Goal: Task Accomplishment & Management: Use online tool/utility

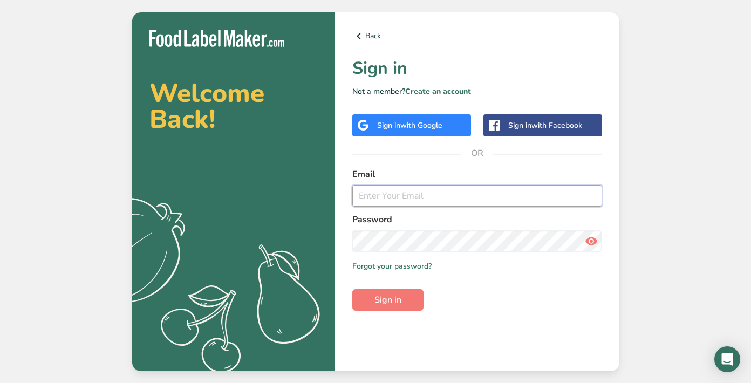
type input "[EMAIL_ADDRESS][DOMAIN_NAME]"
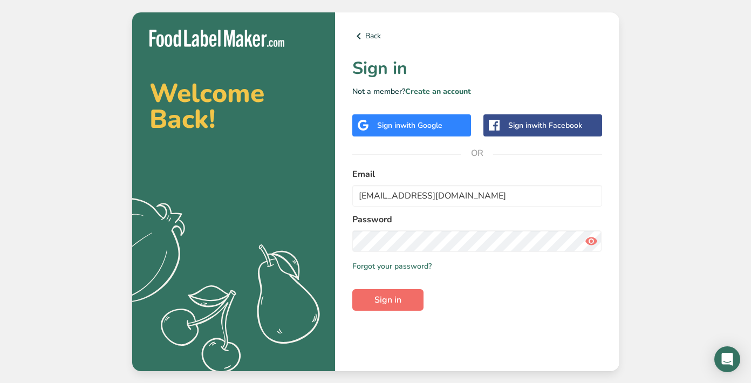
click at [403, 301] on button "Sign in" at bounding box center [387, 300] width 71 height 22
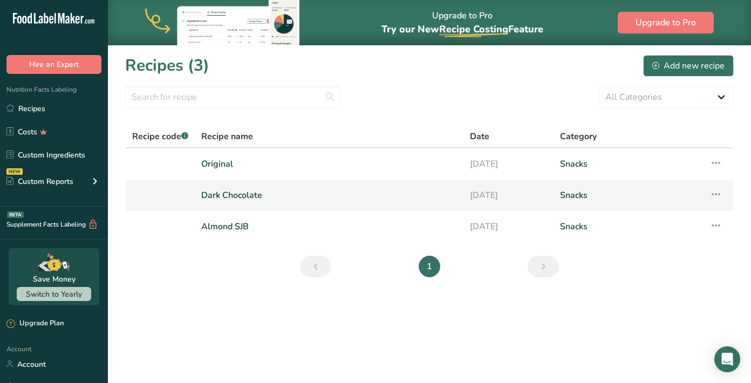
click at [584, 196] on link "Snacks" at bounding box center [628, 195] width 136 height 23
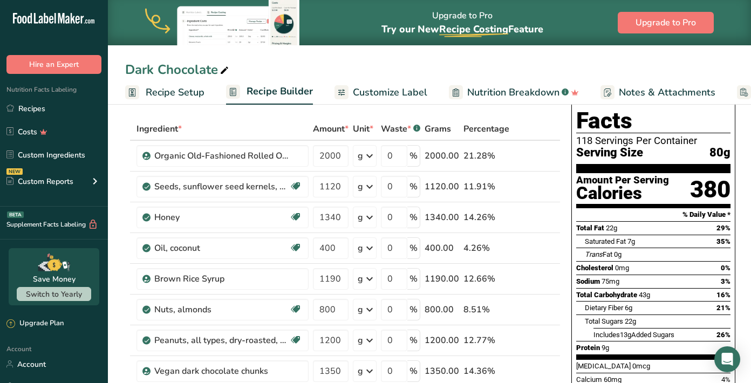
scroll to position [49, 0]
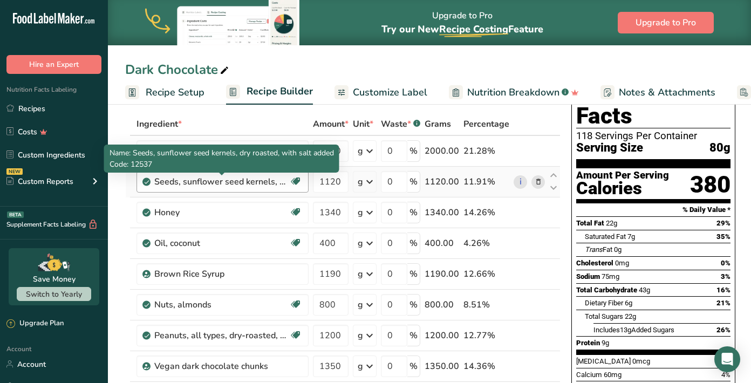
click at [263, 185] on div "Seeds, sunflower seed kernels, dry roasted, with salt added" at bounding box center [221, 181] width 135 height 13
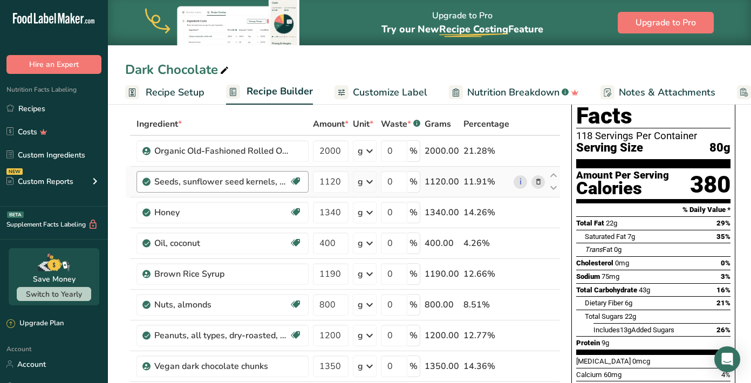
click at [269, 177] on div "Seeds, sunflower seed kernels, dry roasted, with salt added" at bounding box center [221, 181] width 135 height 13
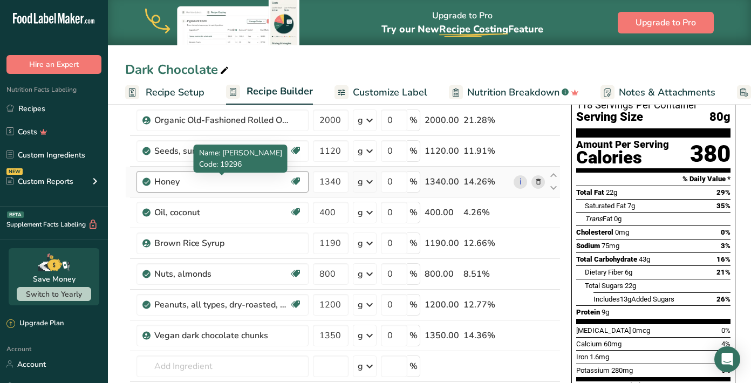
scroll to position [80, 0]
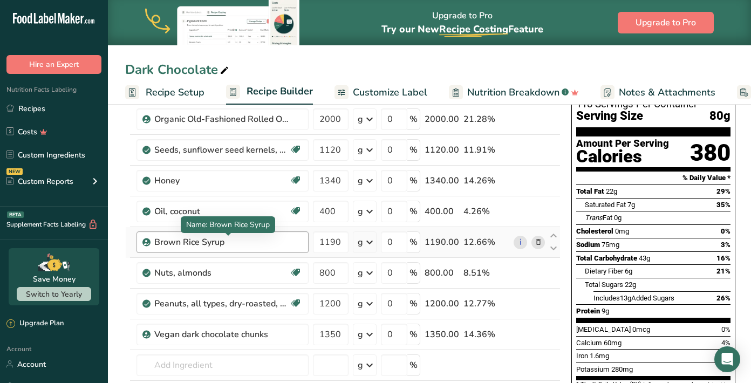
click at [245, 244] on div "Brown Rice Syrup" at bounding box center [221, 242] width 135 height 13
click at [228, 245] on div "Brown Rice Syrup" at bounding box center [221, 242] width 135 height 13
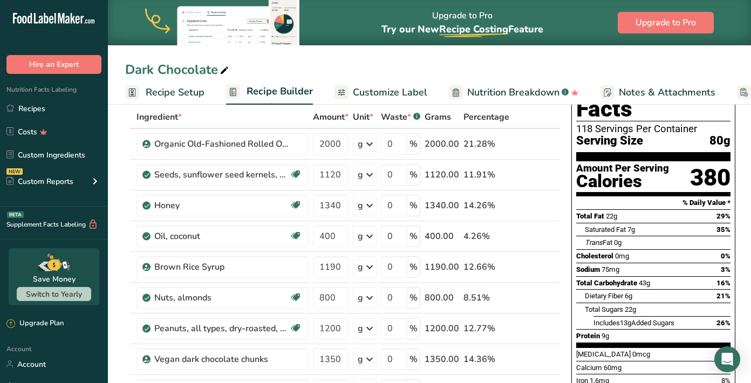
scroll to position [83, 0]
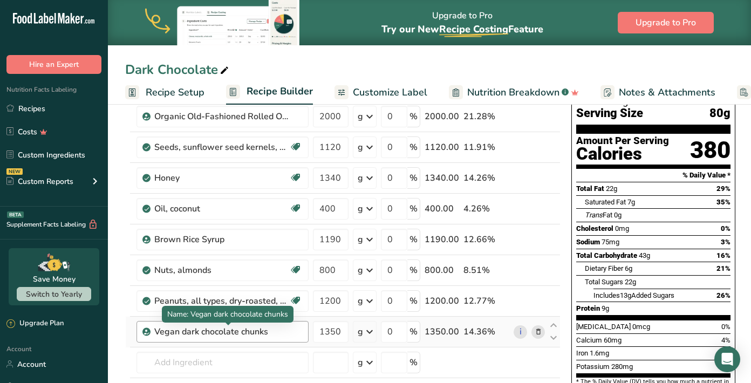
click at [275, 335] on div "Vegan dark chocolate chunks" at bounding box center [221, 331] width 135 height 13
click at [305, 334] on div "Vegan dark chocolate chunks" at bounding box center [222, 332] width 172 height 22
click at [163, 329] on div "Vegan dark chocolate chunks" at bounding box center [221, 331] width 135 height 13
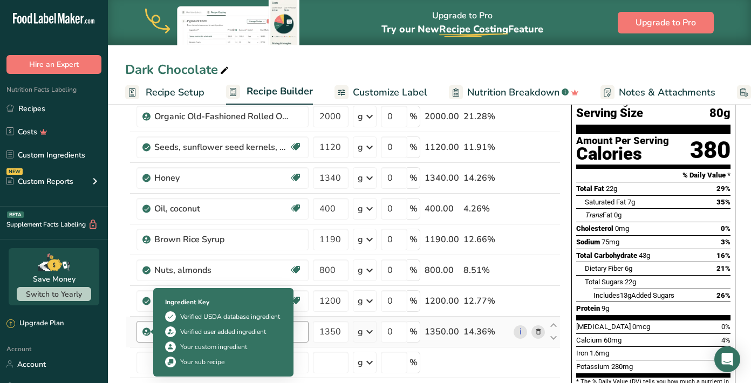
drag, startPoint x: 272, startPoint y: 331, endPoint x: 140, endPoint y: 325, distance: 132.7
click at [140, 325] on div "Vegan dark chocolate chunks" at bounding box center [222, 332] width 172 height 22
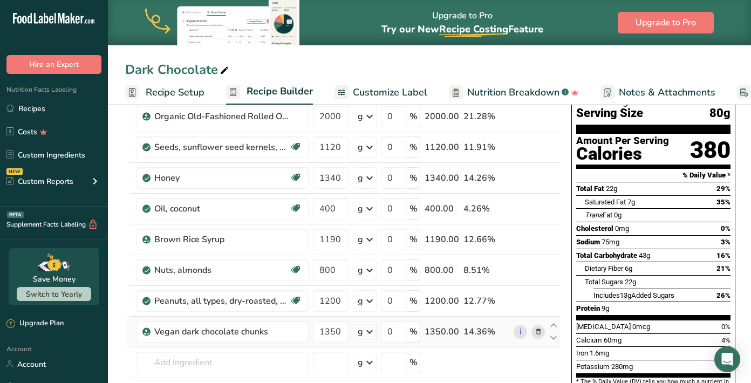
click at [535, 333] on icon at bounding box center [538, 331] width 8 height 11
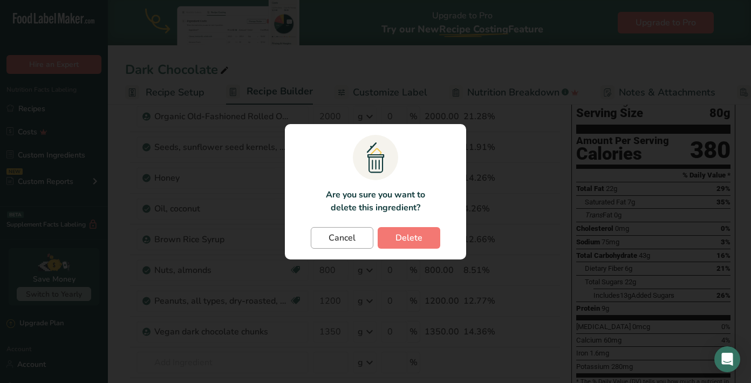
click at [346, 243] on span "Cancel" at bounding box center [341, 237] width 27 height 13
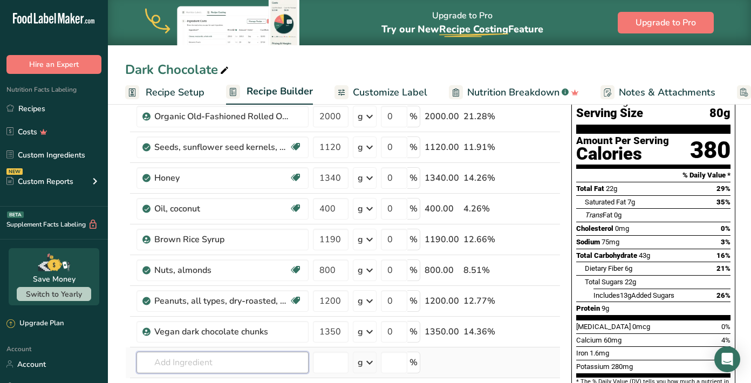
click at [258, 363] on input "text" at bounding box center [222, 363] width 172 height 22
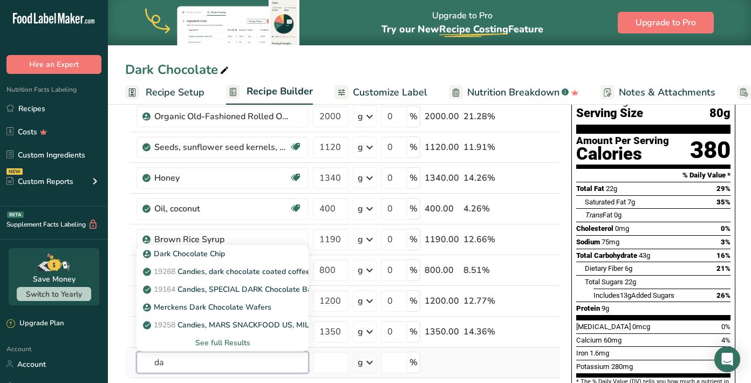
type input "d"
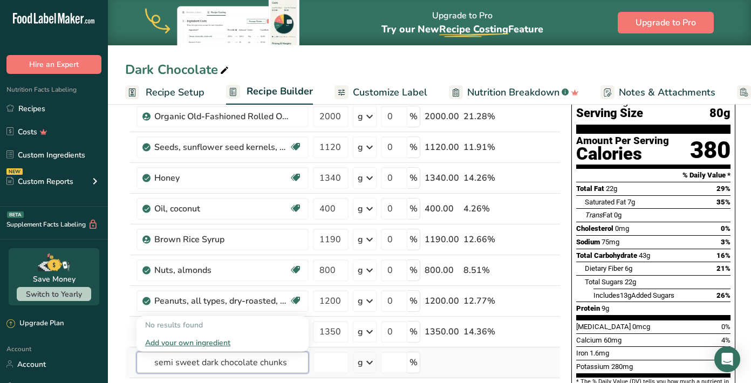
click at [272, 364] on input "semi sweet dark chocolate chunks" at bounding box center [222, 363] width 172 height 22
drag, startPoint x: 290, startPoint y: 366, endPoint x: 256, endPoint y: 364, distance: 33.5
click at [256, 364] on input "semi sweet dark chocolate chunks" at bounding box center [222, 363] width 172 height 22
type input "semi sweet dar"
click at [222, 342] on div "Add your own ingredient" at bounding box center [222, 342] width 155 height 11
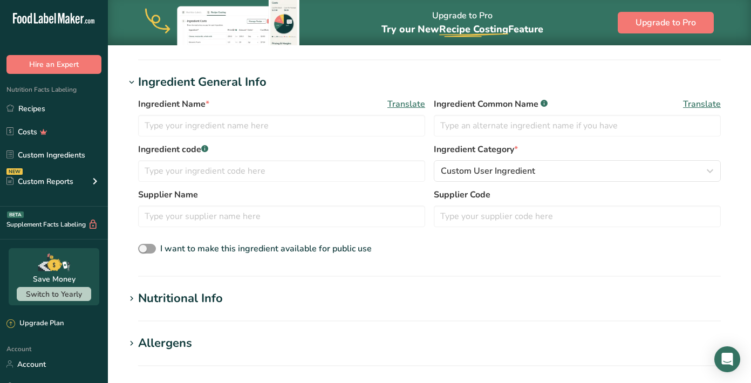
scroll to position [183, 0]
click at [235, 129] on input "text" at bounding box center [281, 125] width 287 height 22
type input "s"
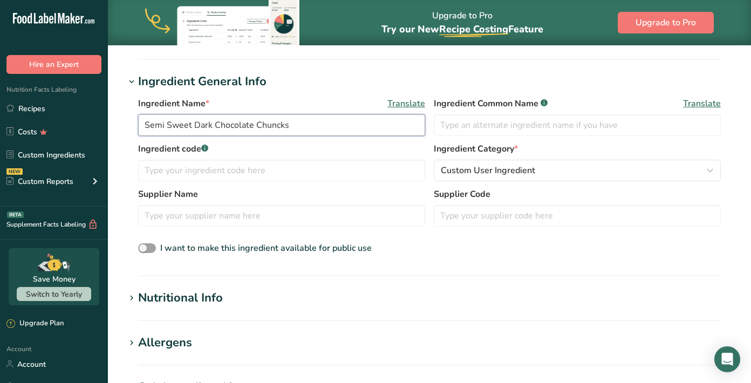
type input "Semi Sweet Dark Chocolate Chunks"
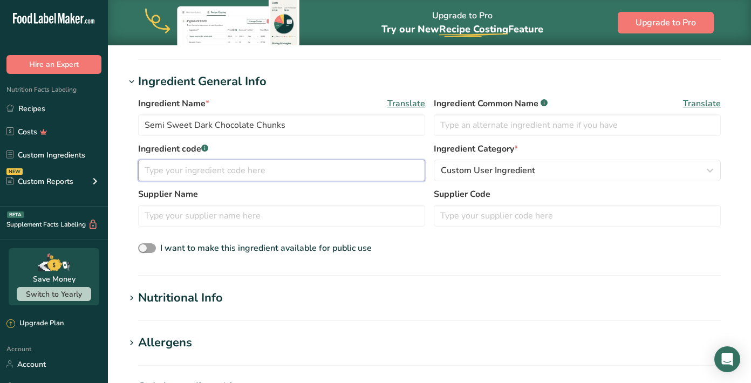
drag, startPoint x: 280, startPoint y: 144, endPoint x: 285, endPoint y: 168, distance: 24.2
click at [285, 168] on input "text" at bounding box center [281, 171] width 287 height 22
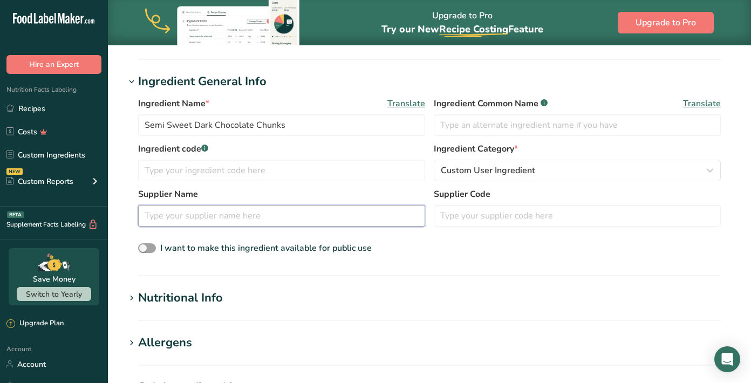
click at [319, 217] on input "text" at bounding box center [281, 216] width 287 height 22
type input "[PERSON_NAME] .3M Ultimate Dark Chocolate Chunks"
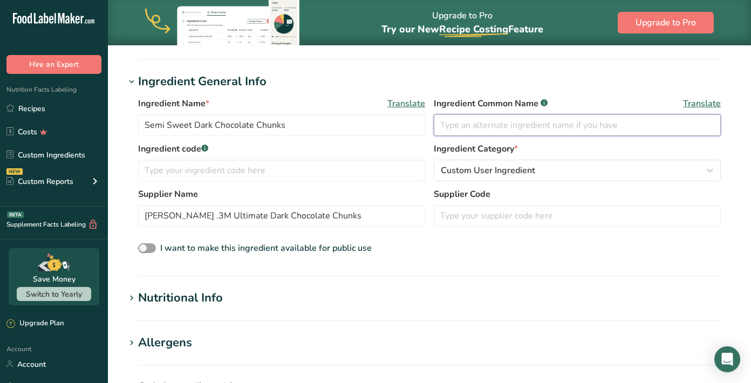
click at [525, 130] on input "text" at bounding box center [577, 125] width 287 height 22
click at [472, 134] on input "text" at bounding box center [577, 125] width 287 height 22
type input "Dark Chocolate Chunks"
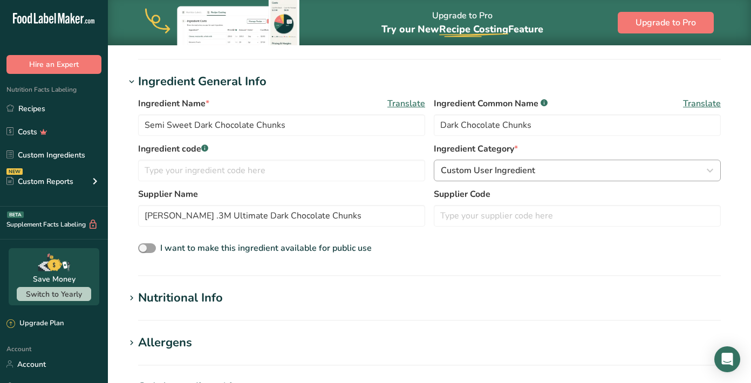
drag, startPoint x: 472, startPoint y: 134, endPoint x: 713, endPoint y: 173, distance: 244.2
click at [713, 173] on icon "button" at bounding box center [709, 170] width 13 height 19
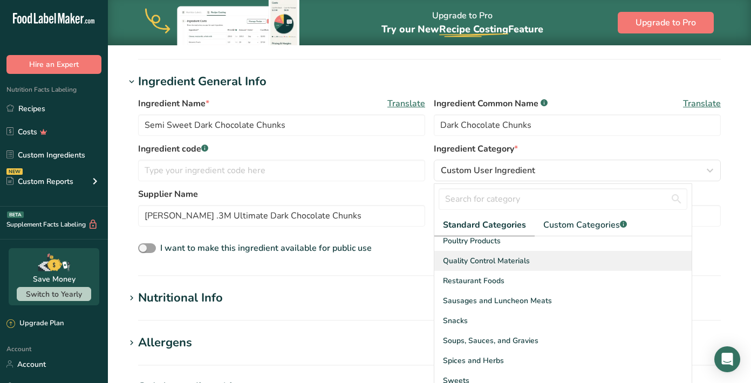
scroll to position [416, 0]
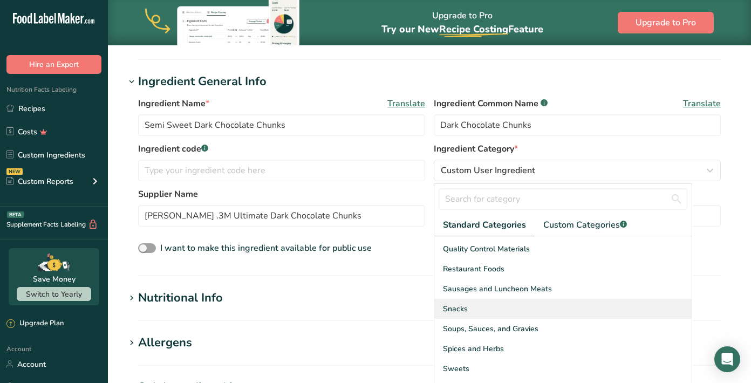
click at [506, 311] on div "Snacks" at bounding box center [562, 309] width 257 height 20
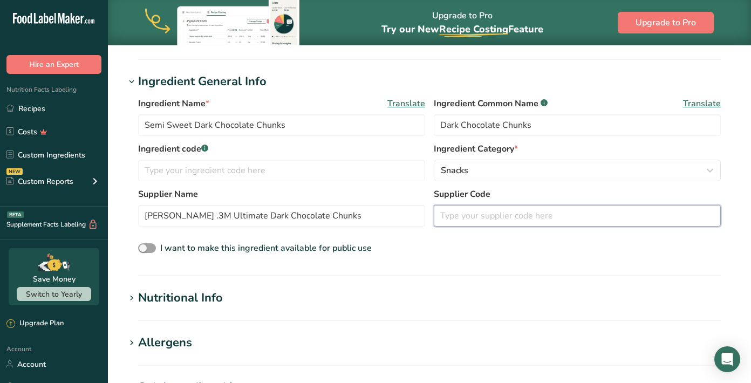
click at [474, 215] on input "text" at bounding box center [577, 216] width 287 height 22
paste input "409C6006801"
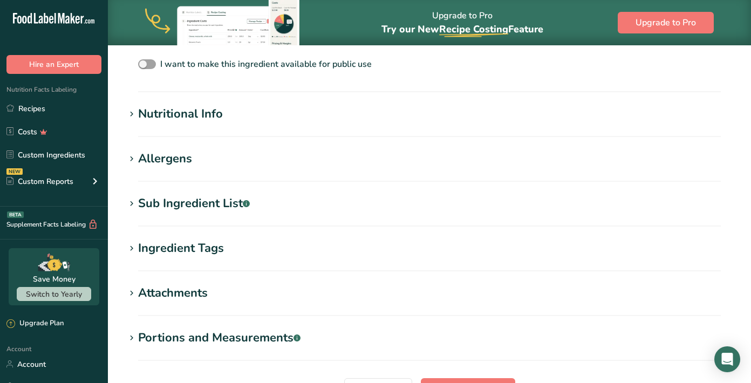
scroll to position [371, 0]
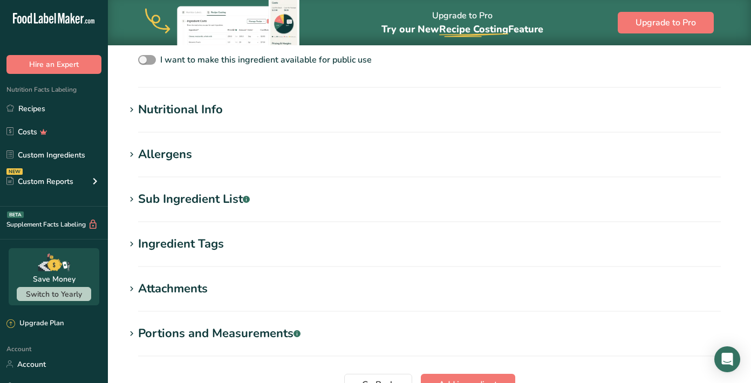
type input "409C6006801"
click at [201, 112] on div "Nutritional Info" at bounding box center [180, 110] width 85 height 18
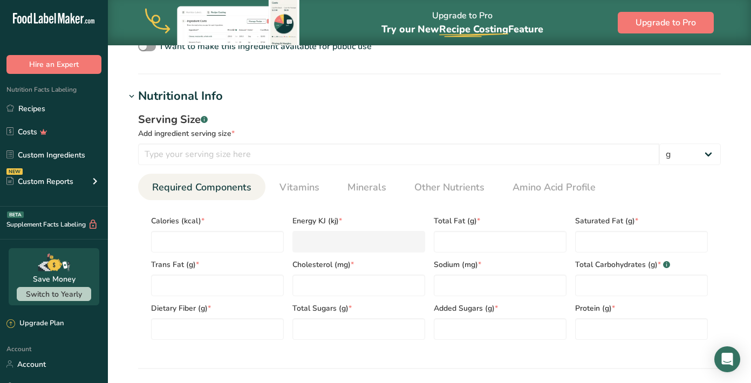
scroll to position [411, 0]
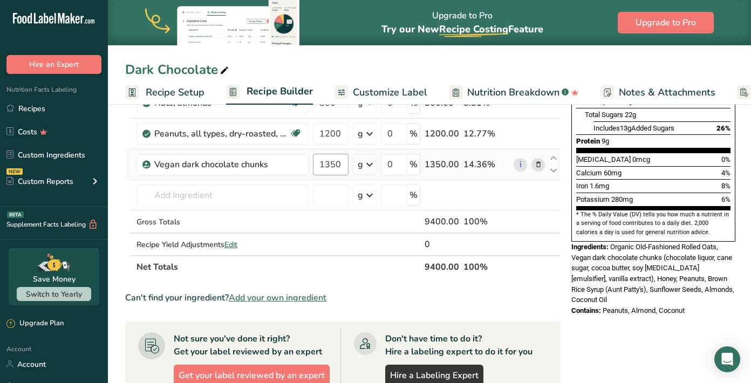
scroll to position [256, 0]
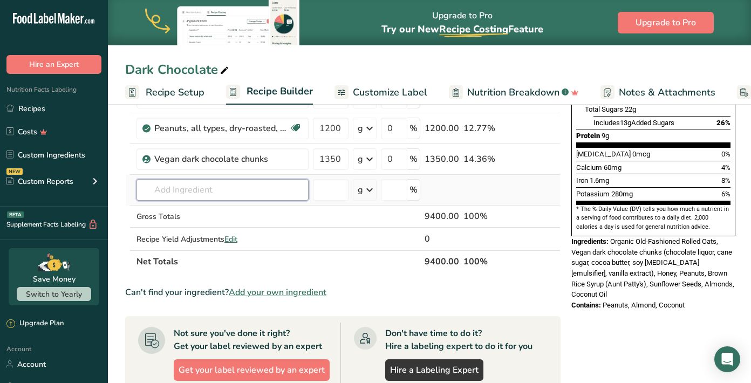
click at [238, 193] on input "text" at bounding box center [222, 190] width 172 height 22
drag, startPoint x: 265, startPoint y: 191, endPoint x: 212, endPoint y: 188, distance: 52.9
click at [212, 188] on input "Dark Chocolate Chunks" at bounding box center [222, 190] width 172 height 22
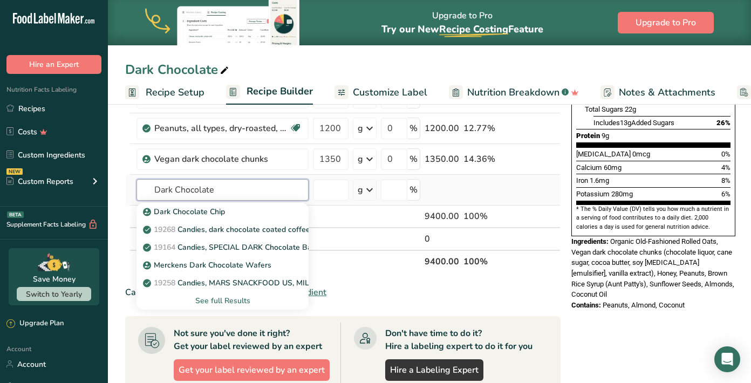
type input "Dark Chocolate"
click at [223, 302] on div "See full Results" at bounding box center [222, 300] width 155 height 11
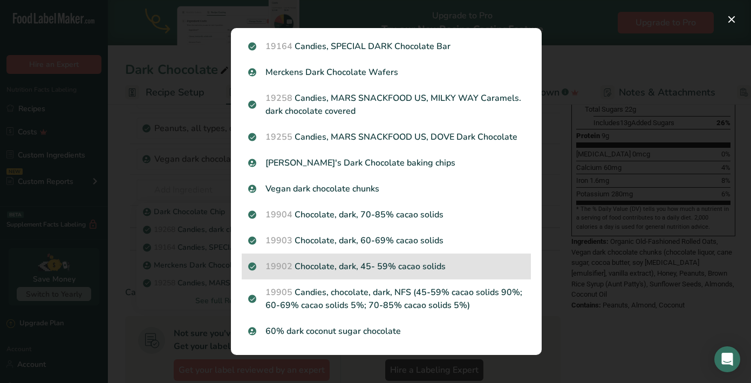
scroll to position [79, 0]
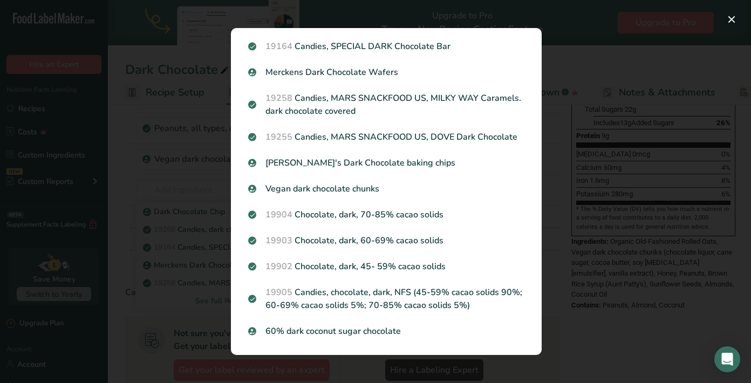
click at [603, 325] on div "Search results modal" at bounding box center [375, 191] width 751 height 383
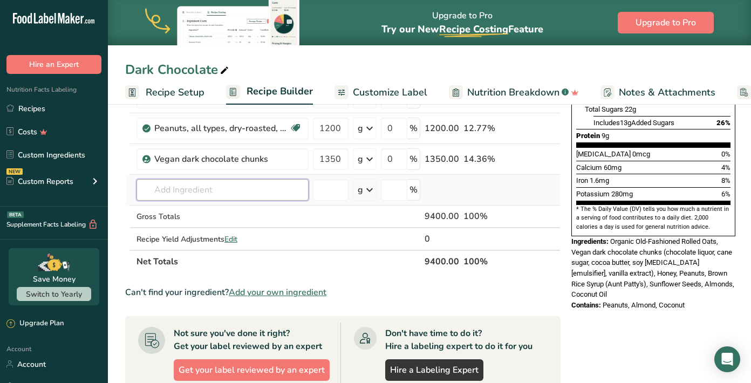
click at [289, 189] on input "text" at bounding box center [222, 190] width 172 height 22
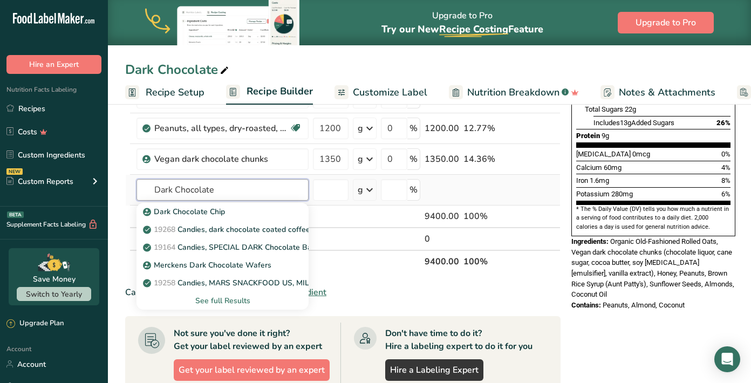
type input "Dark Chocolate"
click at [256, 301] on div "See full Results" at bounding box center [222, 300] width 155 height 11
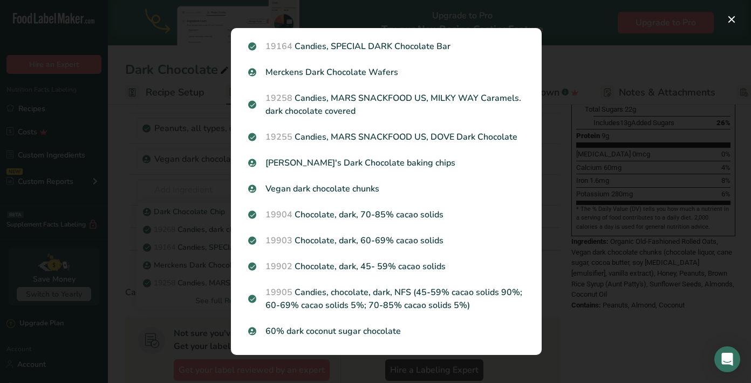
click at [565, 333] on div "Search results modal" at bounding box center [375, 191] width 751 height 383
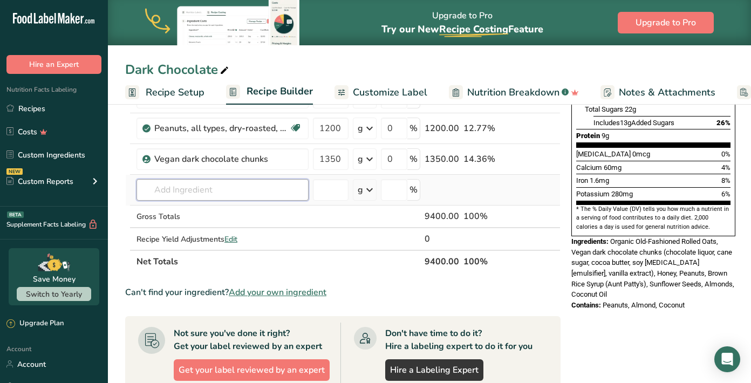
click at [290, 192] on input "text" at bounding box center [222, 190] width 172 height 22
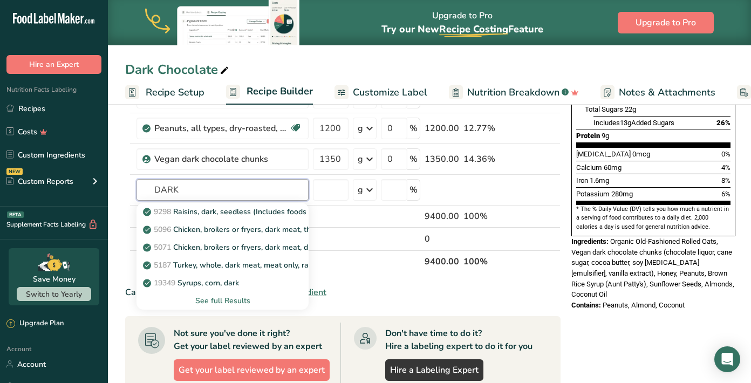
type input "DARK"
click at [123, 178] on section "Add Ingredients Manage Recipe Delete Recipe Duplicate Recipe Scale Recipe Save …" at bounding box center [429, 249] width 643 height 809
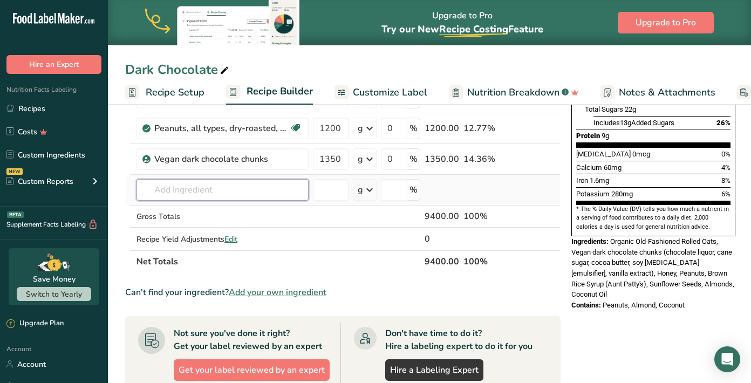
click at [276, 192] on input "text" at bounding box center [222, 190] width 172 height 22
type input "Dark Chocolate CHUNKS"
click at [215, 233] on div "Add your own ingredient" at bounding box center [222, 229] width 155 height 11
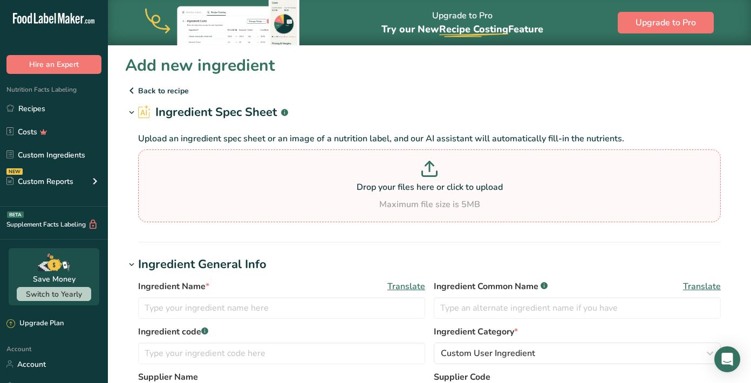
click at [380, 200] on div "Maximum file size is 5MB" at bounding box center [429, 204] width 577 height 13
click at [380, 200] on input "Drop your files here or click to upload Maximum file size is 5MB" at bounding box center [429, 185] width 582 height 73
click at [417, 195] on div "Drop your files here or click to upload Maximum file size is 5MB" at bounding box center [429, 186] width 577 height 50
click at [417, 195] on input "Drop your files here or click to upload Maximum file size is 5MB" at bounding box center [429, 185] width 582 height 73
type input "C:\fakepath\CHOCOLATE.pdf"
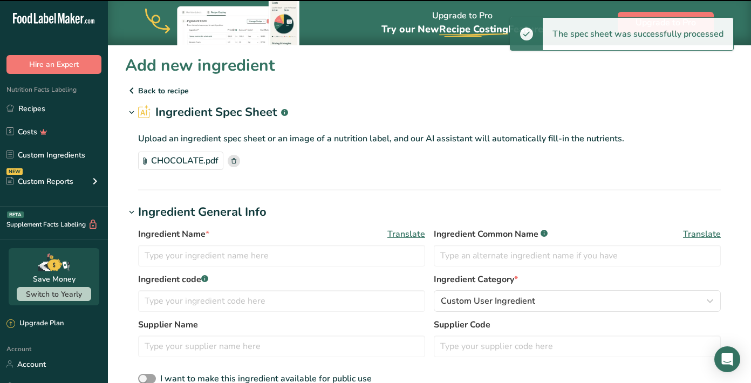
type input "Semi-sweet chocolate (Ultimate DARK)"
type input "[PERSON_NAME] USA LLC"
type input "CHD-CI-6006801-016"
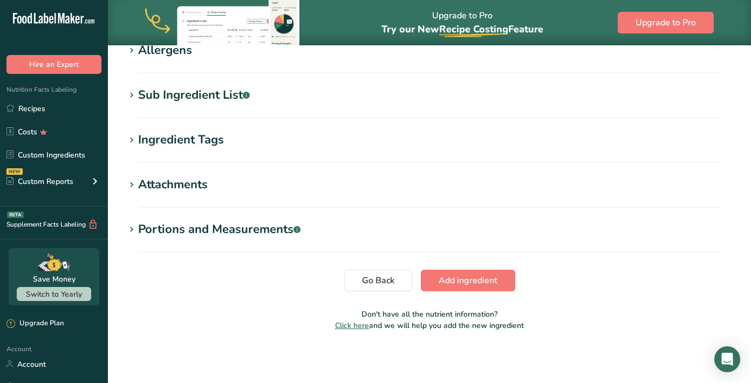
scroll to position [423, 0]
click at [498, 286] on button "Add ingredient" at bounding box center [468, 281] width 94 height 22
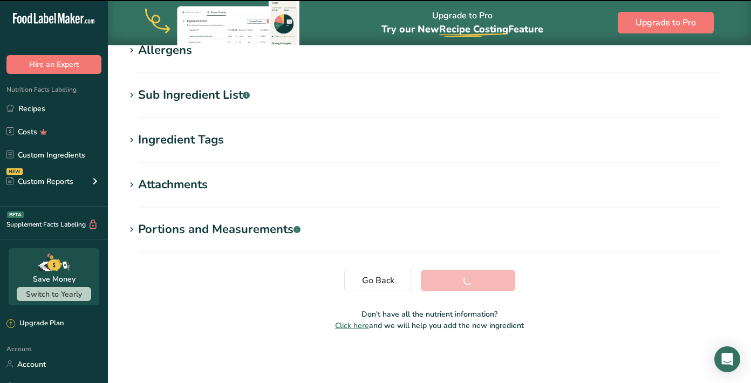
scroll to position [196, 0]
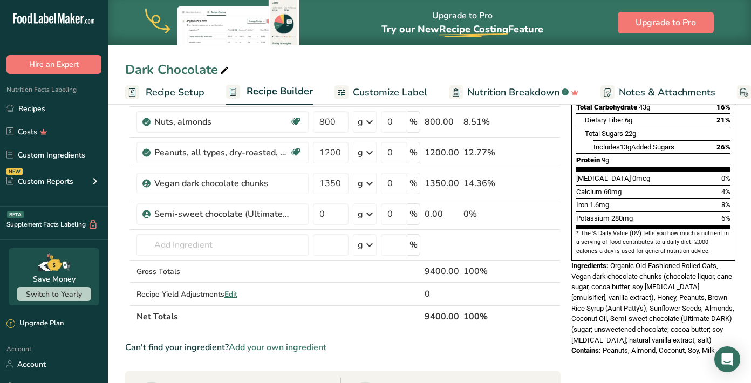
scroll to position [224, 0]
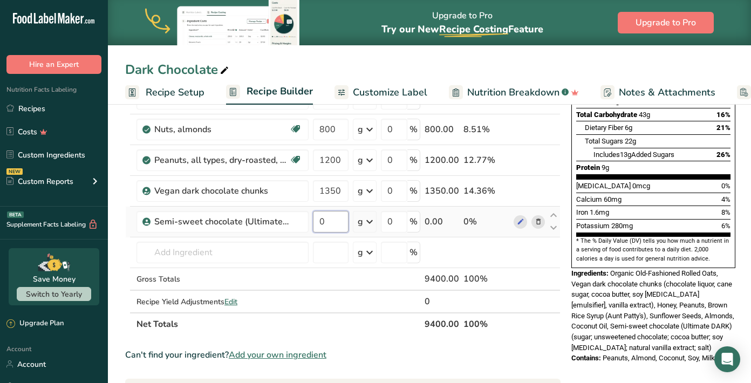
click at [342, 222] on input "0" at bounding box center [331, 222] width 36 height 22
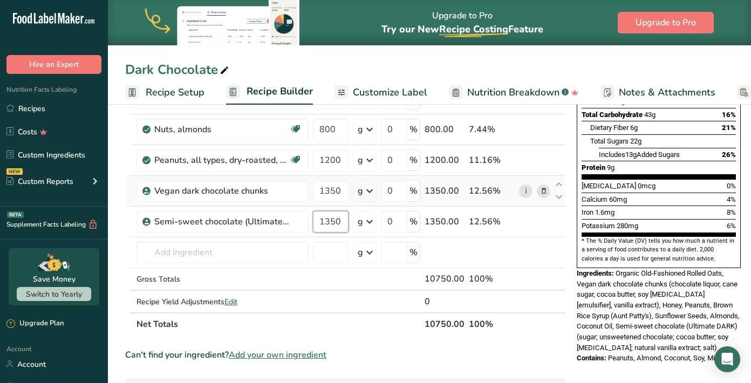
type input "1350"
click at [542, 189] on div "Ingredient * Amount * Unit * Waste * .a-a{fill:#347362;}.b-a{fill:#fff;} Grams …" at bounding box center [345, 136] width 441 height 398
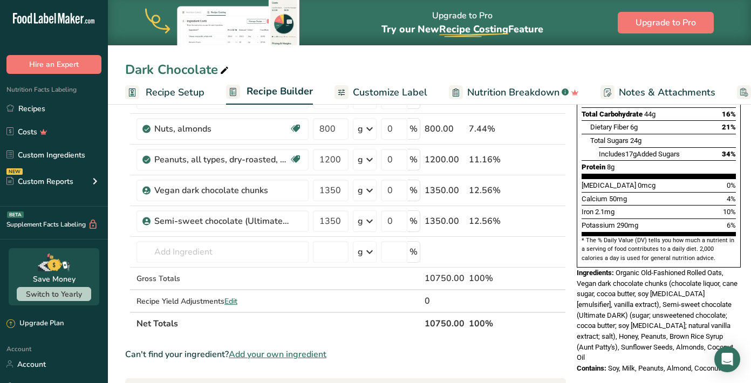
scroll to position [225, 0]
click at [540, 190] on icon at bounding box center [544, 189] width 8 height 11
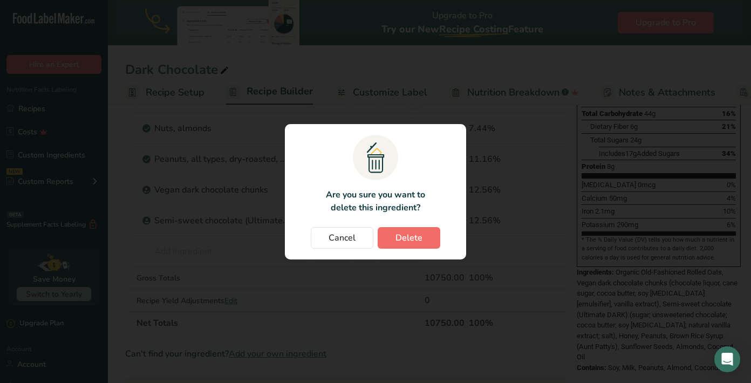
click at [422, 239] on button "Delete" at bounding box center [408, 238] width 63 height 22
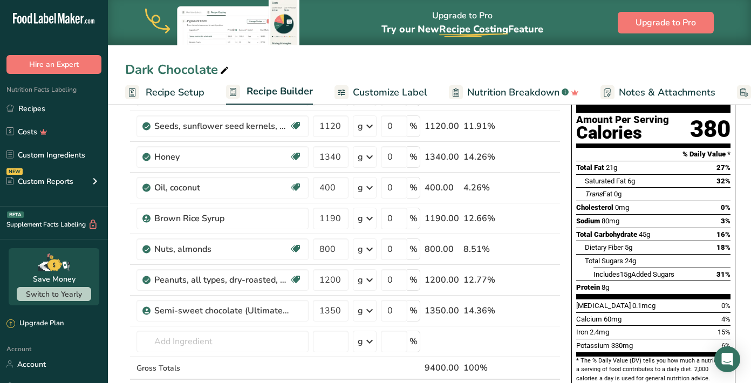
scroll to position [105, 0]
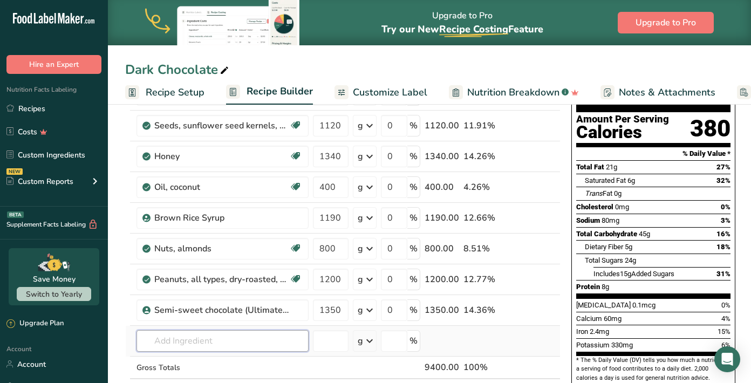
click at [212, 341] on input "text" at bounding box center [222, 341] width 172 height 22
click at [211, 343] on input "text" at bounding box center [222, 341] width 172 height 22
type input "brown sugar syrup"
drag, startPoint x: 218, startPoint y: 345, endPoint x: 177, endPoint y: 320, distance: 48.2
click at [177, 320] on div "Add your own ingredient" at bounding box center [222, 320] width 155 height 11
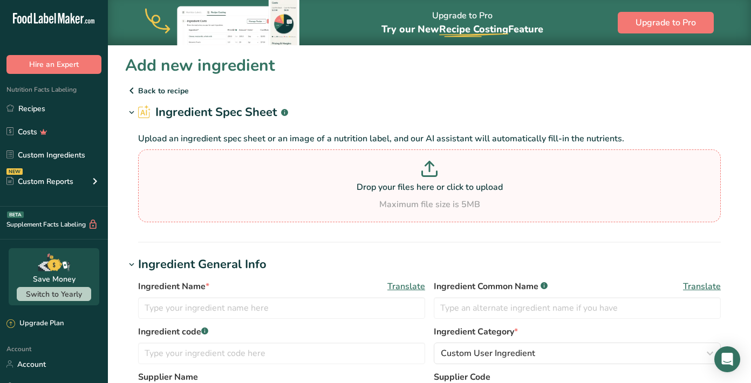
click at [461, 176] on p at bounding box center [429, 171] width 577 height 20
click at [461, 176] on input "Drop your files here or click to upload Maximum file size is 5MB" at bounding box center [429, 185] width 582 height 73
type input "C:\fakepath\Bulk Brown Rice Syrup - Wholesale Pricing – Bakers Authority.html"
click at [388, 180] on p at bounding box center [429, 171] width 577 height 20
click at [388, 180] on input "Drop your files here or click to upload Maximum file size is 5MB" at bounding box center [429, 185] width 582 height 73
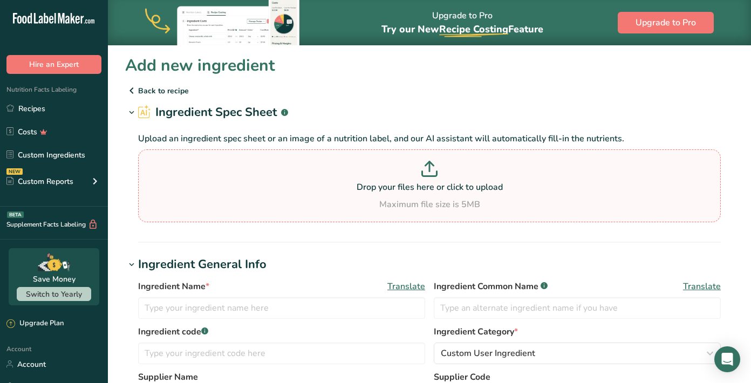
click at [444, 185] on p "Drop your files here or click to upload" at bounding box center [429, 187] width 577 height 13
click at [444, 185] on input "Drop your files here or click to upload Maximum file size is 5MB" at bounding box center [429, 185] width 582 height 73
type input "C:\fakepath\brown rice syrup.html"
click at [420, 184] on p "Drop your files here or click to upload" at bounding box center [429, 187] width 577 height 13
click at [420, 184] on input "Drop your files here or click to upload Maximum file size is 5MB" at bounding box center [429, 185] width 582 height 73
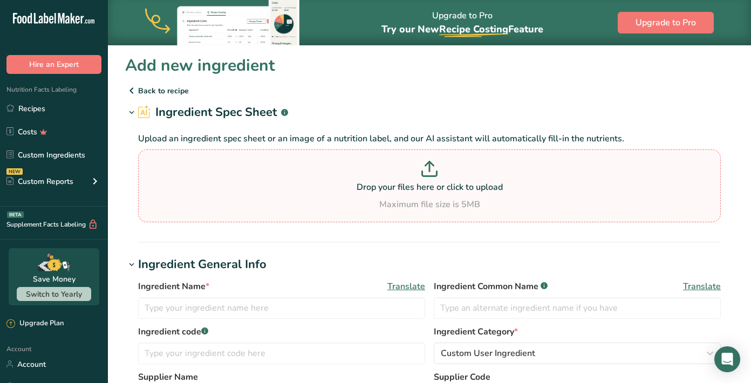
type input "C:\fakepath\Bulk Brown Rice Syrup - Wholesale Pricing – Bakers Authority.pdf"
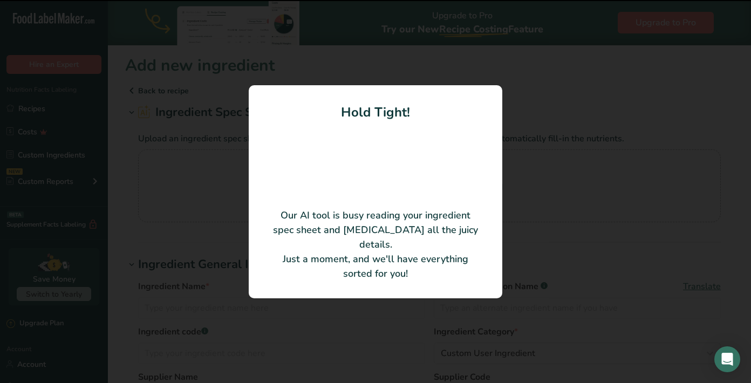
type input "Brown Rice Syrup"
type input "Bakers Authority"
type input "D-4596"
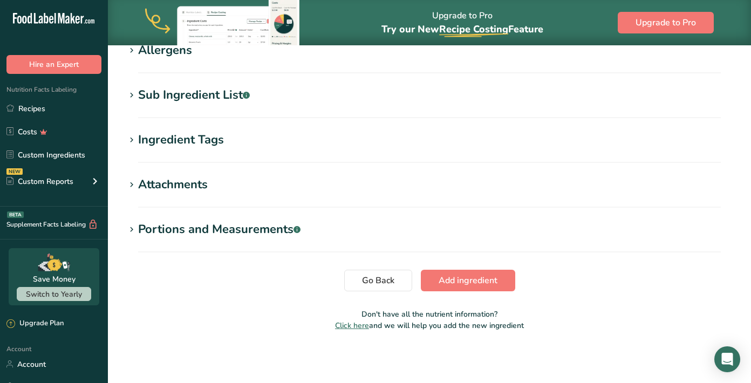
scroll to position [423, 0]
click at [460, 287] on button "Add ingredient" at bounding box center [468, 281] width 94 height 22
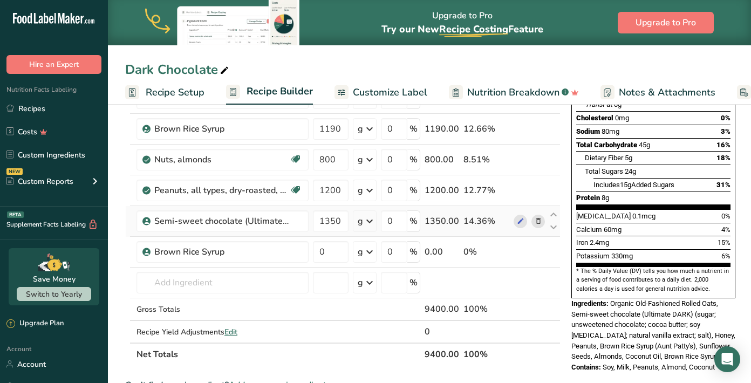
scroll to position [194, 0]
click at [342, 251] on input "0" at bounding box center [331, 251] width 36 height 22
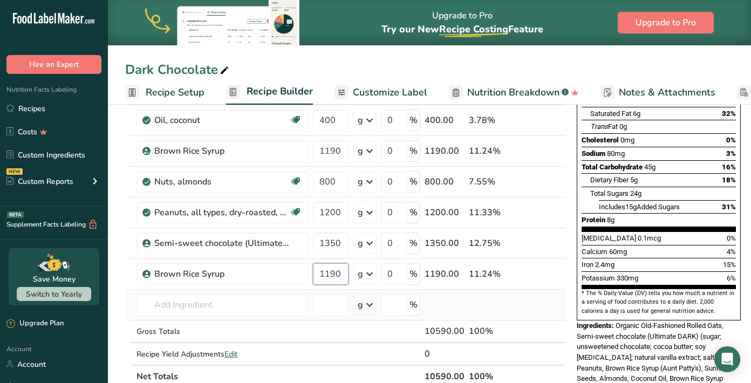
scroll to position [157, 0]
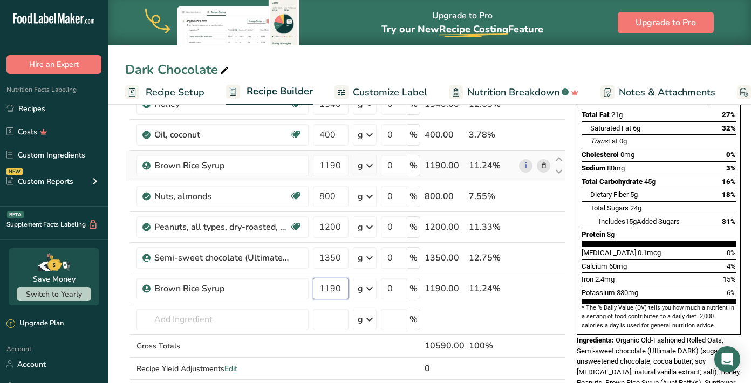
type input "1190"
click at [541, 167] on div "Ingredient * Amount * Unit * Waste * .a-a{fill:#347362;}.b-a{fill:#fff;} Grams …" at bounding box center [345, 203] width 441 height 398
click at [542, 167] on icon at bounding box center [544, 165] width 8 height 11
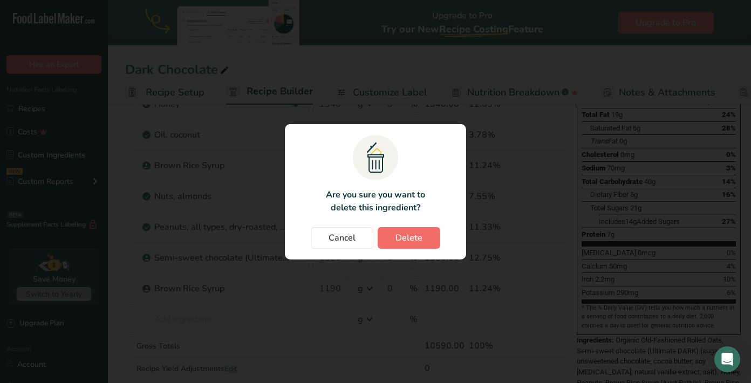
click at [429, 243] on button "Delete" at bounding box center [408, 238] width 63 height 22
type input "800"
type input "1200"
type input "1350"
type input "1190"
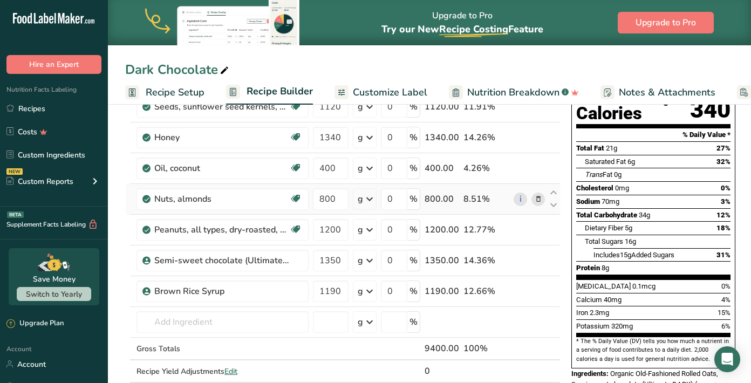
scroll to position [125, 0]
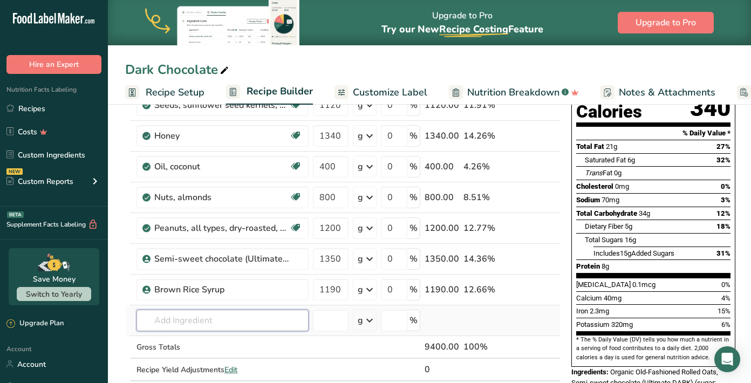
click at [243, 318] on input "text" at bounding box center [222, 320] width 172 height 22
click at [235, 321] on input "text" at bounding box center [222, 320] width 172 height 22
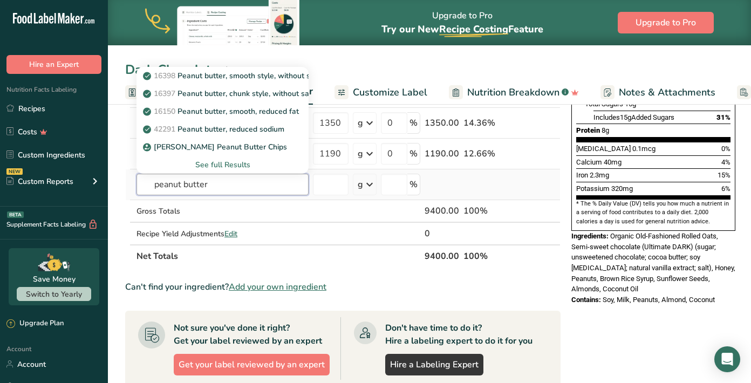
scroll to position [278, 0]
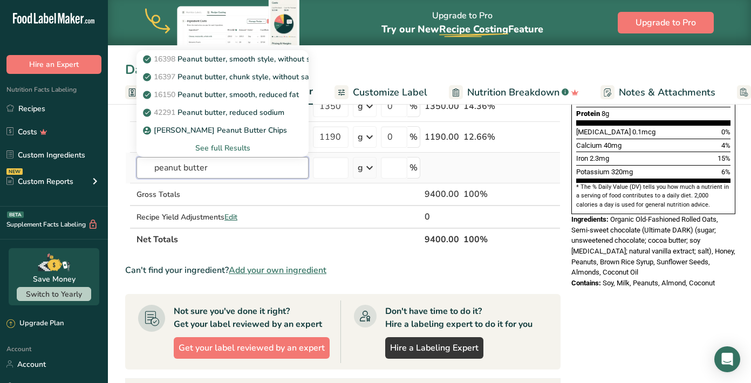
type input "peanut butter"
click at [239, 146] on div "See full Results" at bounding box center [222, 147] width 155 height 11
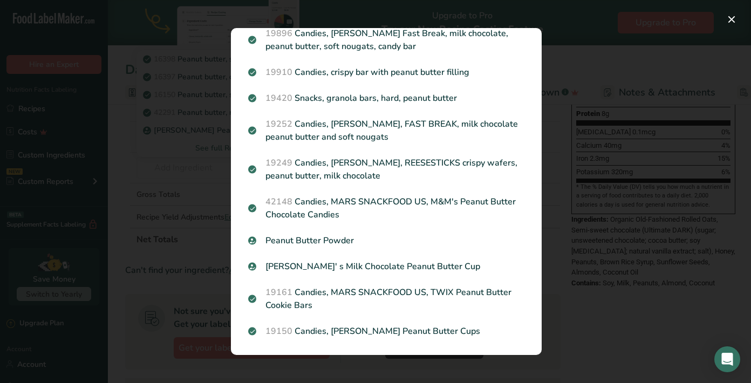
scroll to position [1062, 0]
click at [735, 21] on button "Search results modal" at bounding box center [731, 19] width 17 height 17
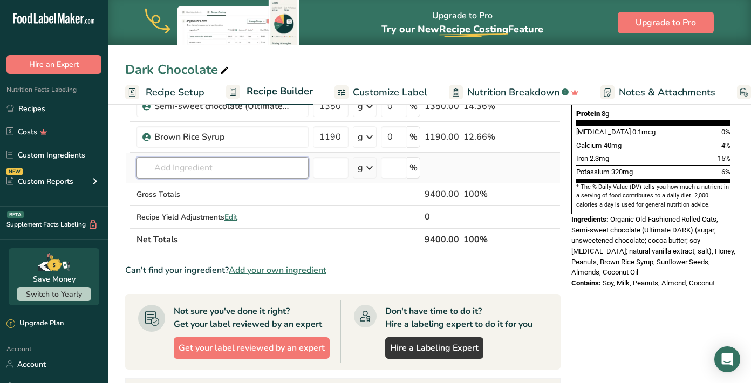
click at [265, 160] on input "text" at bounding box center [222, 168] width 172 height 22
click at [253, 170] on input "text" at bounding box center [222, 168] width 172 height 22
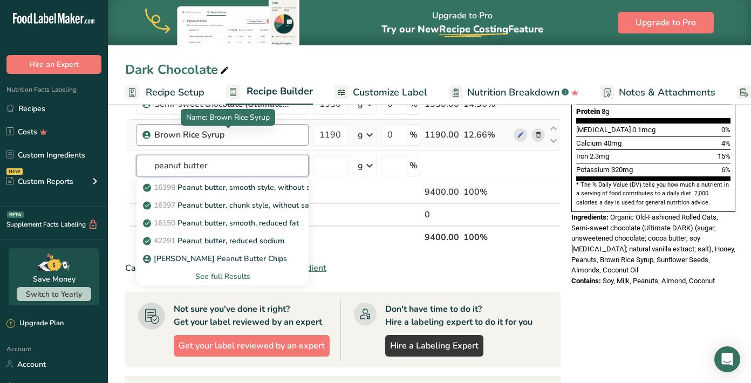
scroll to position [278, 0]
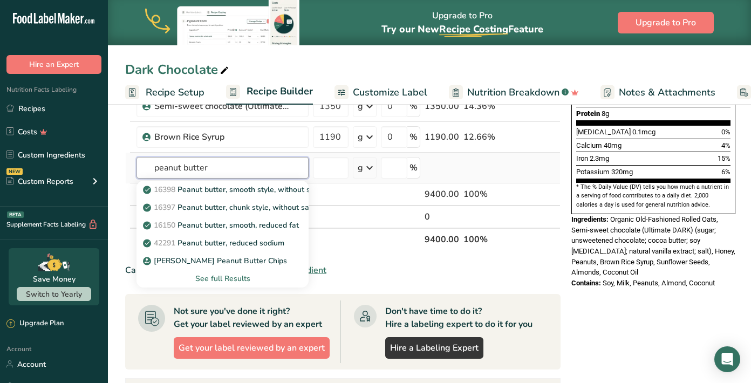
type input "peanut butter"
click at [229, 277] on div "See full Results" at bounding box center [222, 278] width 155 height 11
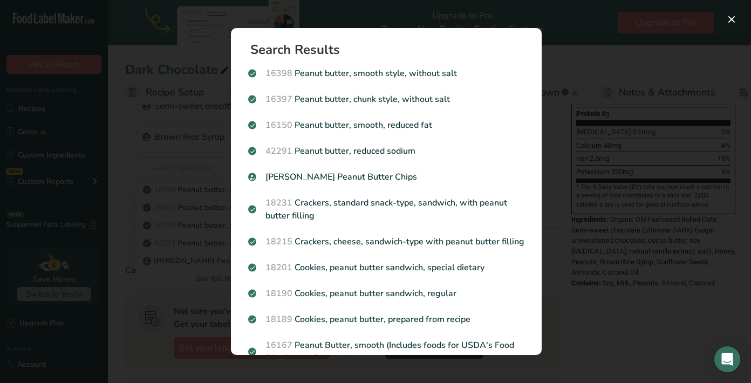
scroll to position [0, 0]
click at [733, 18] on button "Search results modal" at bounding box center [731, 19] width 17 height 17
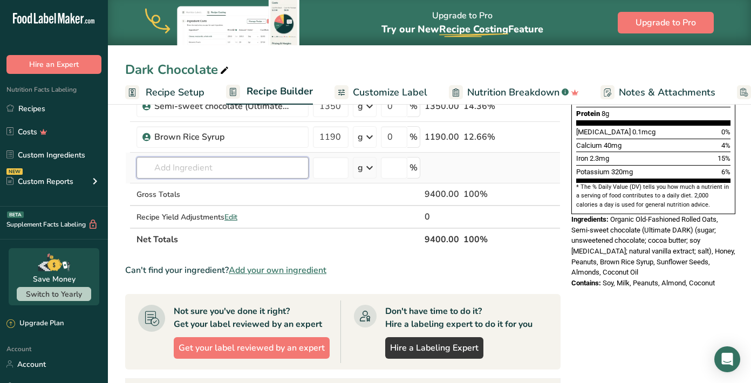
click at [229, 171] on input "text" at bounding box center [222, 168] width 172 height 22
type input "organic peanut"
click at [162, 208] on div "Add your own ingredient" at bounding box center [222, 207] width 155 height 11
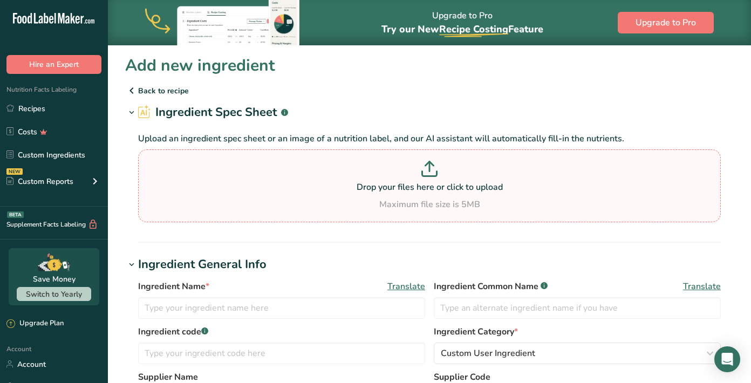
click at [457, 182] on p "Drop your files here or click to upload" at bounding box center [429, 187] width 577 height 13
click at [457, 182] on input "Drop your files here or click to upload Maximum file size is 5MB" at bounding box center [429, 185] width 582 height 73
type input "C:\fakepath\NAKED Organic Peanut Butter Pail 15 Pounds – Spread The Love Foods.…"
click at [606, 178] on p at bounding box center [429, 171] width 577 height 20
click at [606, 178] on input "Drop your files here or click to upload Maximum file size is 5MB" at bounding box center [429, 185] width 582 height 73
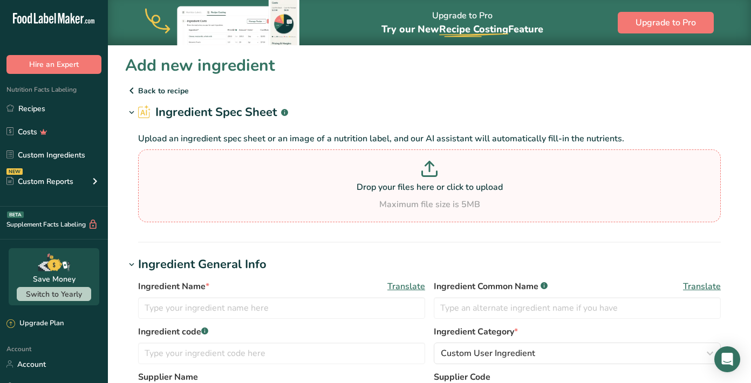
click at [428, 174] on icon at bounding box center [429, 169] width 16 height 16
click at [428, 174] on input "Drop your files here or click to upload Maximum file size is 5MB" at bounding box center [429, 185] width 582 height 73
click at [414, 193] on p "Drop your files here or click to upload" at bounding box center [429, 187] width 577 height 13
click at [414, 193] on input "Drop your files here or click to upload Maximum file size is 5MB" at bounding box center [429, 185] width 582 height 73
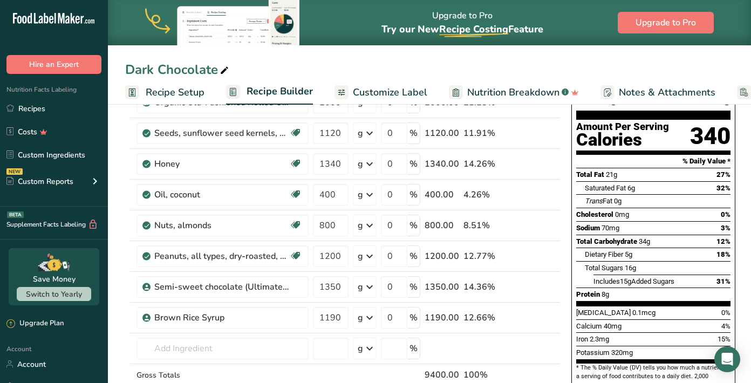
scroll to position [105, 0]
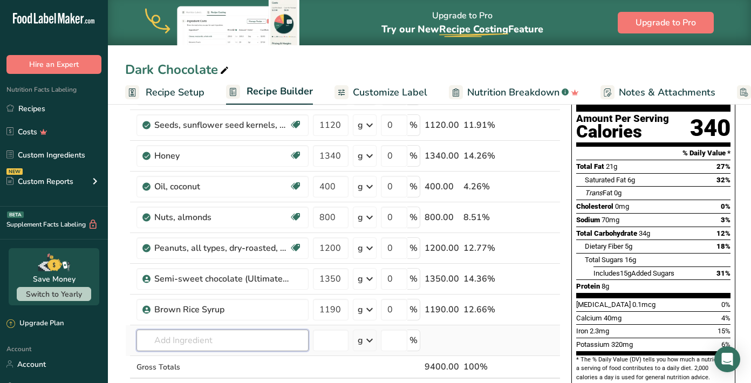
click at [188, 343] on input "text" at bounding box center [222, 340] width 172 height 22
type input "organic peanut butter"
click at [177, 325] on div "Add your own ingredient" at bounding box center [222, 320] width 155 height 11
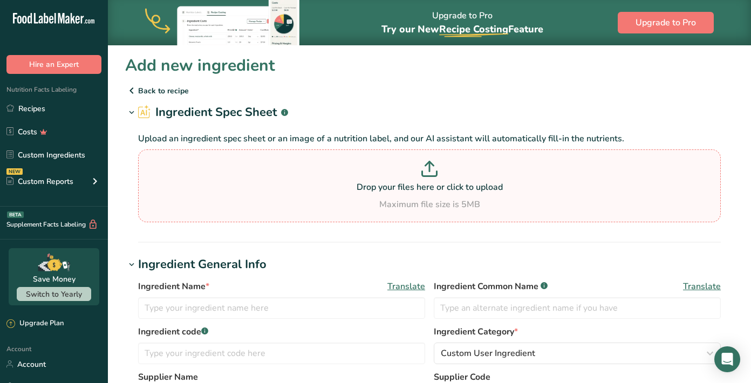
click at [418, 174] on p at bounding box center [429, 171] width 577 height 20
click at [418, 174] on input "Drop your files here or click to upload Maximum file size is 5MB" at bounding box center [429, 185] width 582 height 73
click at [388, 190] on p "Drop your files here or click to upload" at bounding box center [429, 187] width 577 height 13
click at [388, 190] on input "Drop your files here or click to upload Maximum file size is 5MB" at bounding box center [429, 185] width 582 height 73
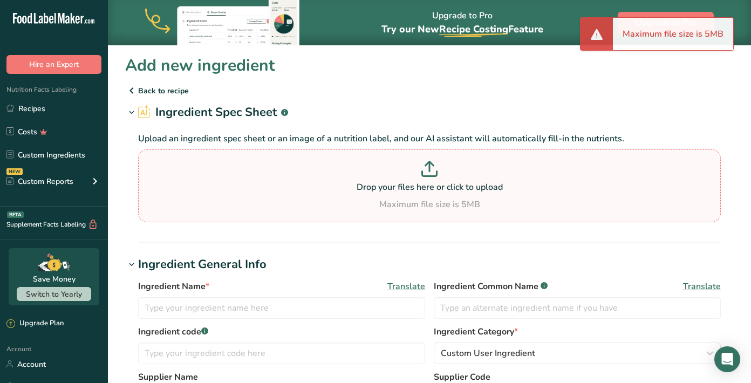
click at [463, 195] on div "Drop your files here or click to upload Maximum file size is 5MB" at bounding box center [429, 186] width 577 height 50
click at [463, 195] on input "Drop your files here or click to upload Maximum file size is 5MB" at bounding box center [429, 185] width 582 height 73
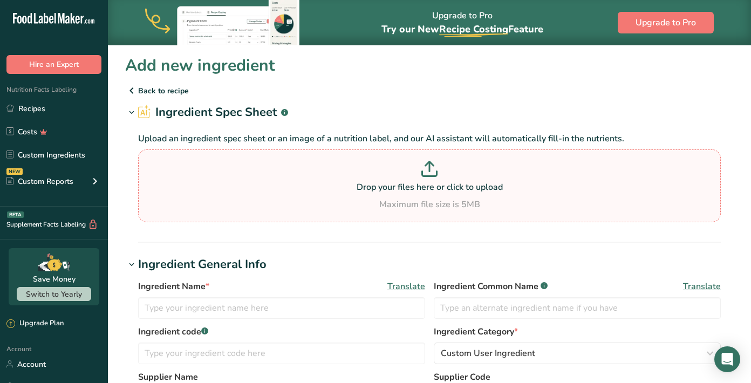
click at [414, 177] on p at bounding box center [429, 171] width 577 height 20
click at [414, 177] on input "Drop your files here or click to upload Maximum file size is 5MB" at bounding box center [429, 185] width 582 height 73
click at [417, 169] on p at bounding box center [429, 171] width 577 height 20
click at [417, 169] on input "Drop your files here or click to upload Maximum file size is 5MB" at bounding box center [429, 185] width 582 height 73
type input "C:\fakepath\[DOMAIN_NAME] : Spread The Love NAKED Organic Peanut Butter (Organi…"
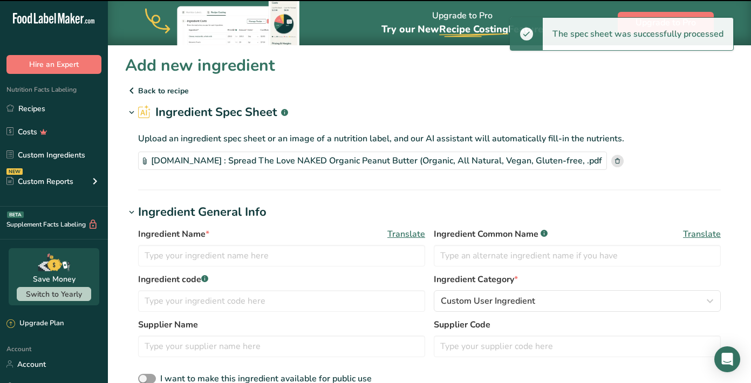
type input "Organic Peanut Butter"
type input "Spread The Love, LLC"
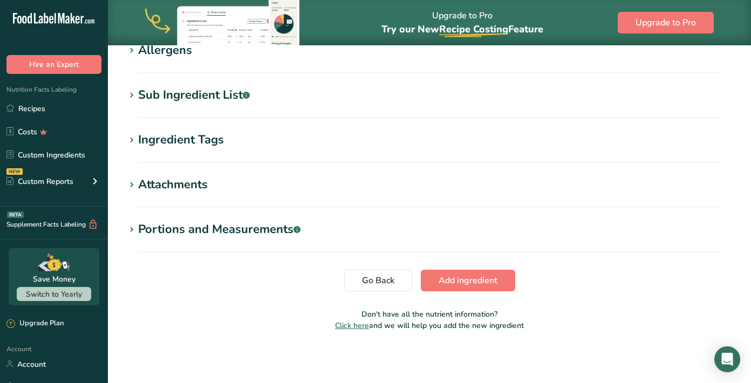
scroll to position [423, 0]
click at [485, 281] on span "Add ingredient" at bounding box center [467, 280] width 59 height 13
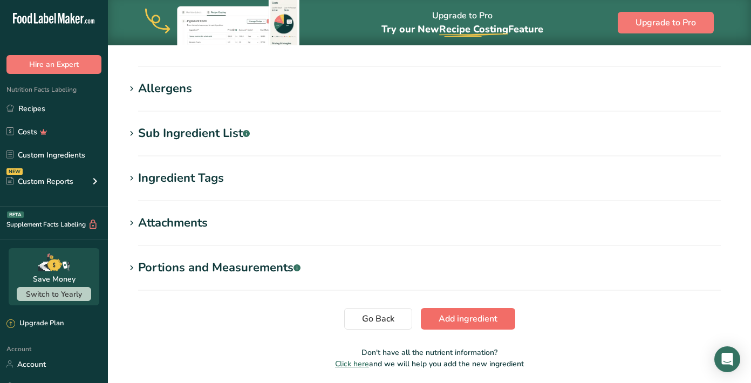
click at [498, 317] on button "Add ingredient" at bounding box center [468, 319] width 94 height 22
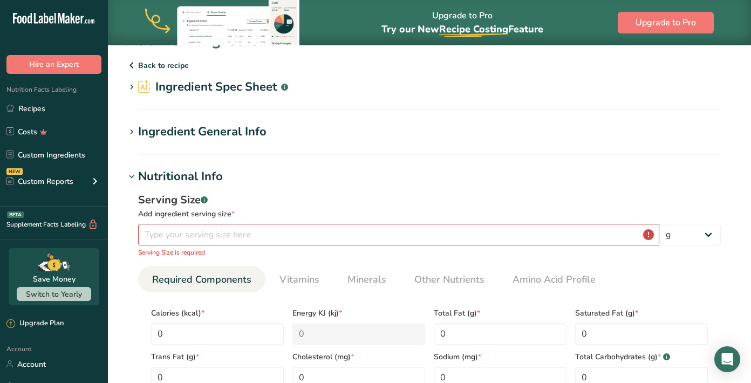
scroll to position [25, 0]
click at [205, 234] on input "number" at bounding box center [398, 235] width 521 height 22
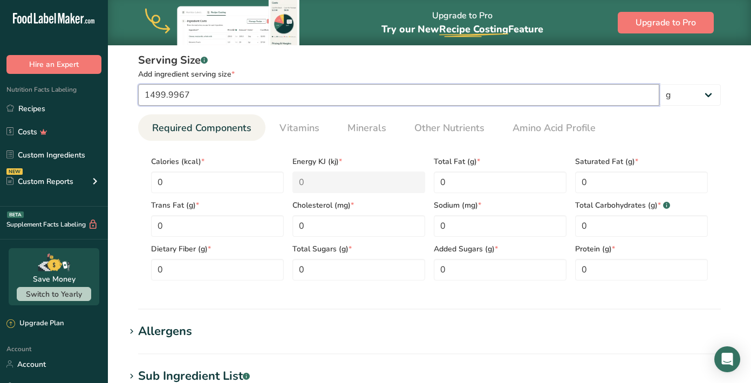
type input "1499.9966"
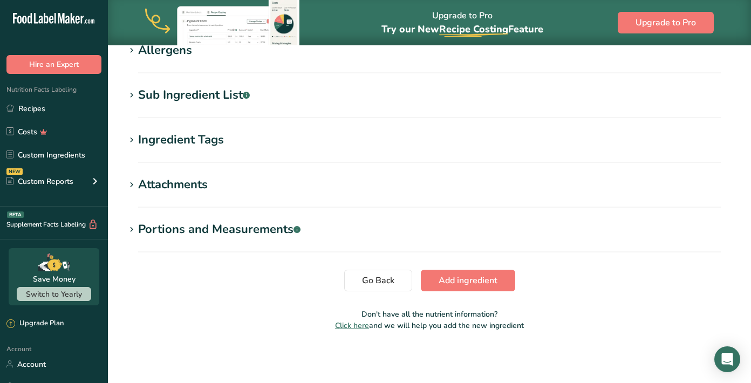
scroll to position [446, 0]
click at [452, 286] on span "Add ingredient" at bounding box center [467, 280] width 59 height 13
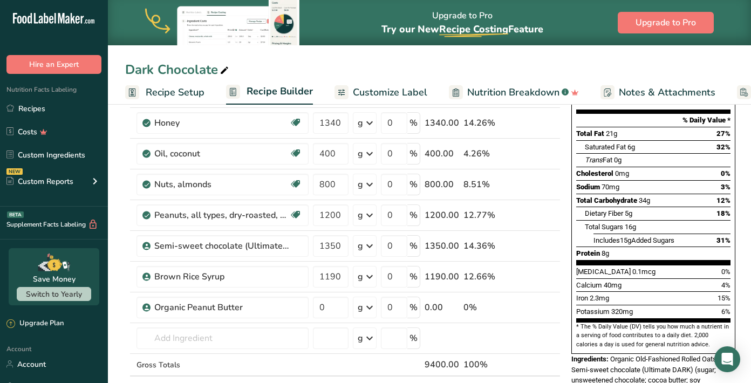
scroll to position [139, 0]
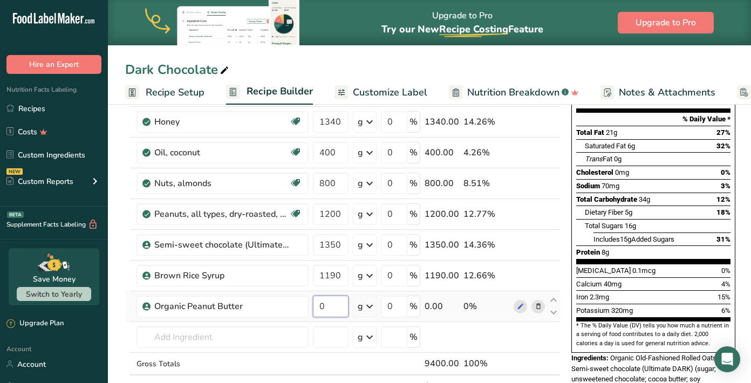
click at [332, 302] on input "0" at bounding box center [331, 306] width 36 height 22
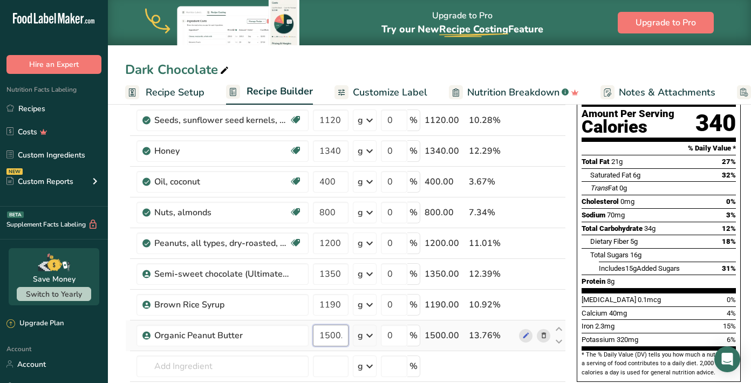
type input "1500.000015"
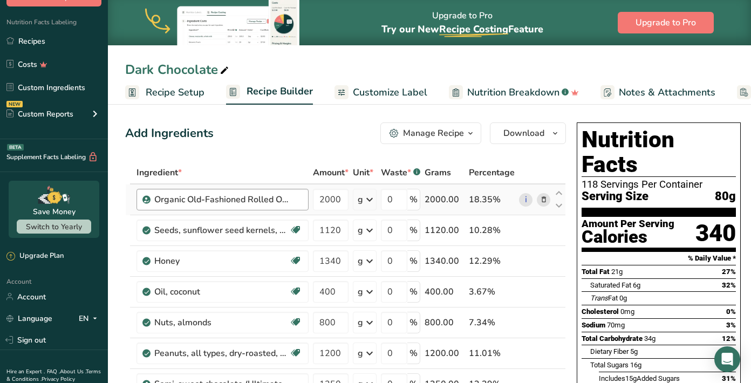
scroll to position [0, 0]
click at [180, 92] on span "Recipe Setup" at bounding box center [175, 92] width 59 height 15
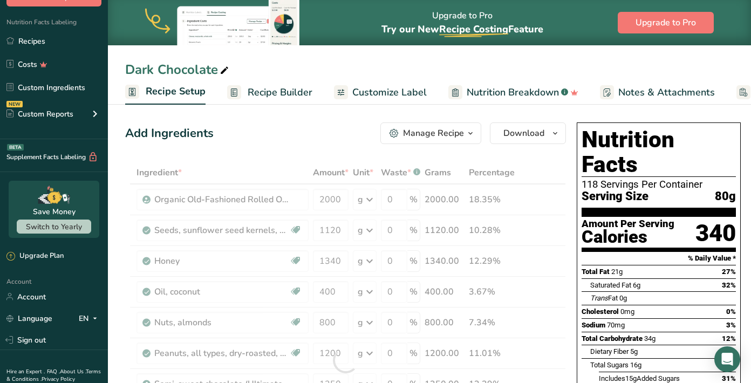
scroll to position [0, 4]
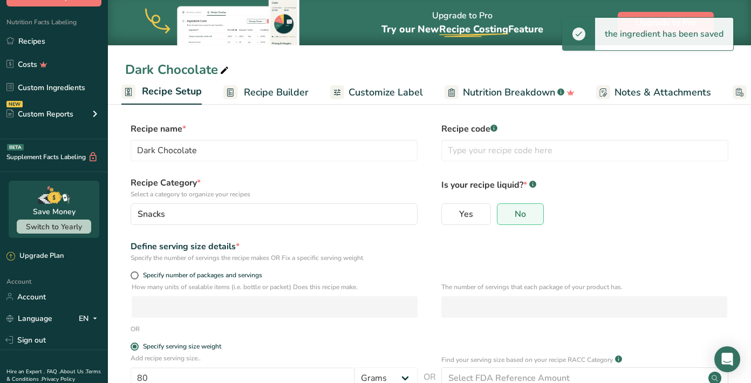
click at [274, 91] on span "Recipe Builder" at bounding box center [276, 92] width 65 height 15
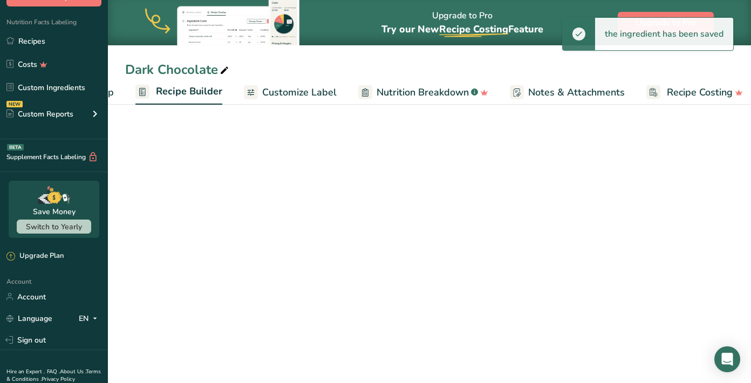
scroll to position [0, 99]
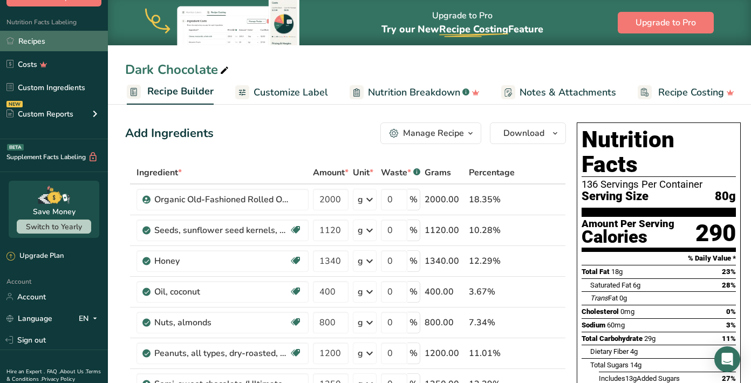
click at [53, 39] on link "Recipes" at bounding box center [54, 41] width 108 height 20
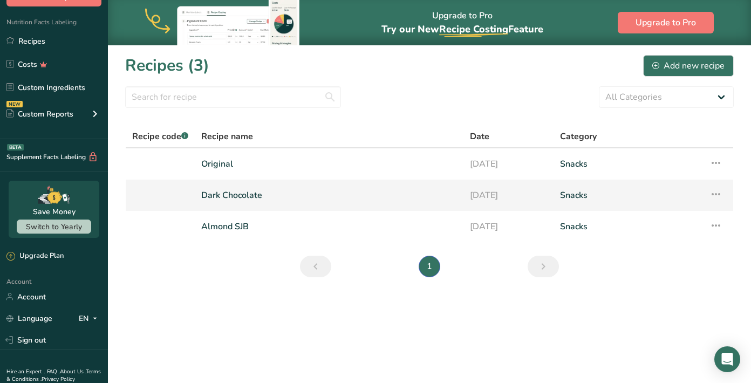
click at [452, 196] on link "Dark Chocolate" at bounding box center [329, 195] width 256 height 23
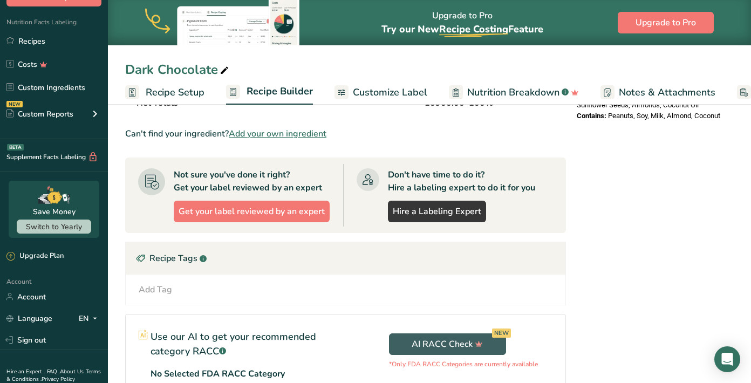
scroll to position [453, 0]
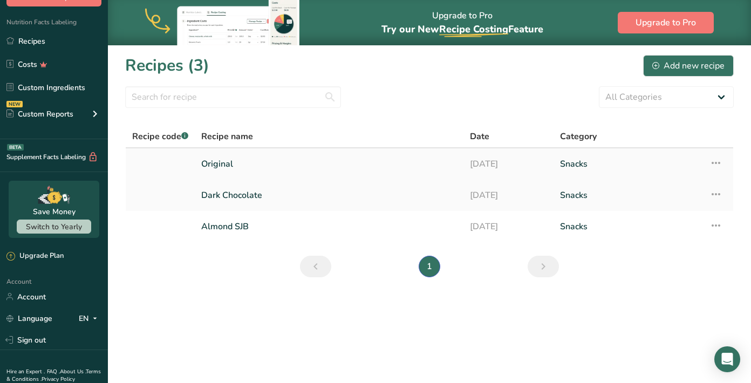
click at [479, 166] on link "[DATE]" at bounding box center [508, 164] width 77 height 23
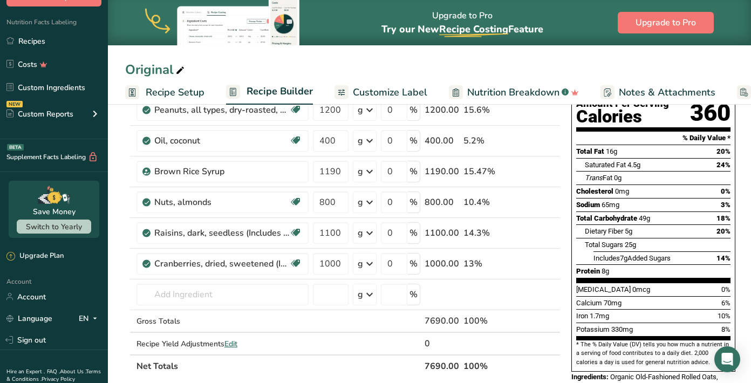
scroll to position [124, 0]
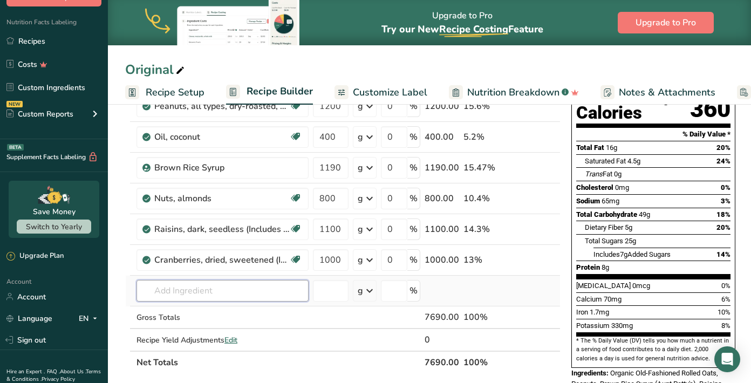
click at [187, 292] on input "text" at bounding box center [222, 291] width 172 height 22
type input "organic peanut"
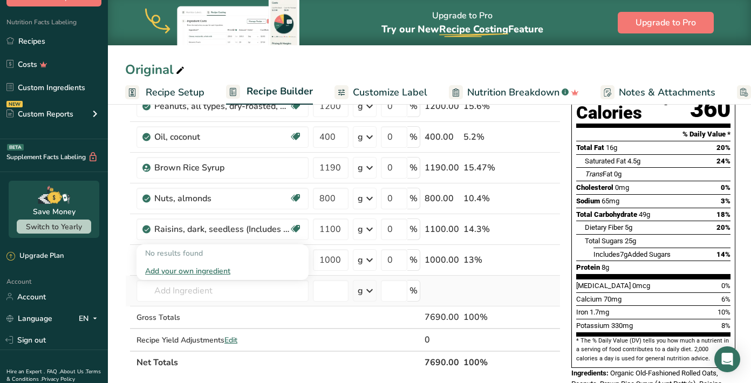
click at [183, 271] on div "Add your own ingredient" at bounding box center [222, 270] width 155 height 11
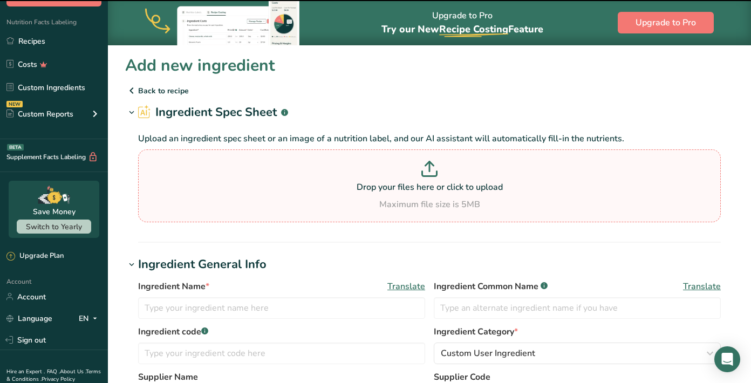
click at [424, 194] on div "Drop your files here or click to upload Maximum file size is 5MB" at bounding box center [429, 186] width 577 height 50
click at [424, 194] on input "Drop your files here or click to upload Maximum file size is 5MB" at bounding box center [429, 185] width 582 height 73
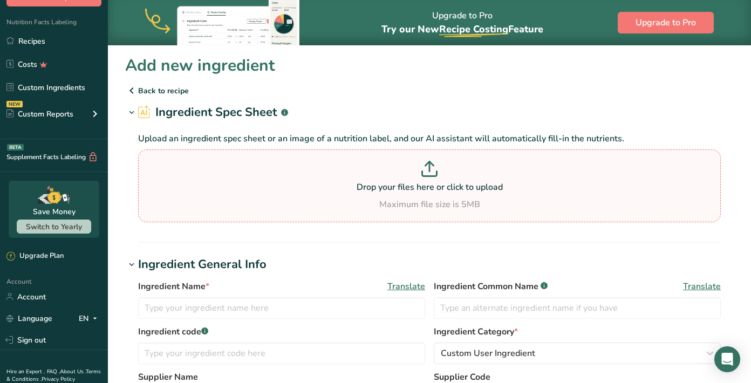
type input "C:\fakepath\[DOMAIN_NAME] : Spread The Love NAKED Organic Peanut Butter (Organi…"
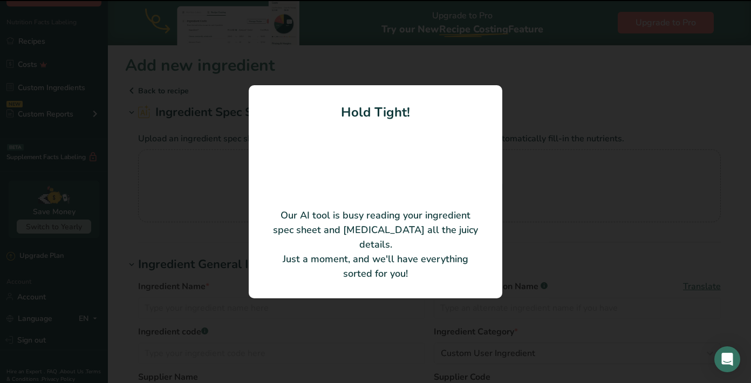
type input "Organic Peanut Butter"
type input "Spread The Love, LLC"
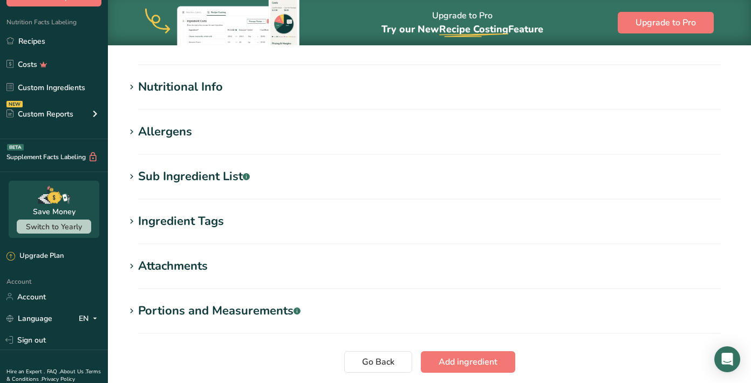
scroll to position [370, 0]
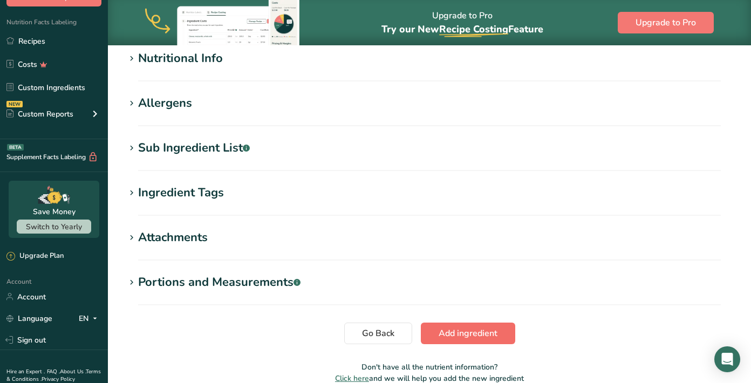
click at [498, 332] on button "Add ingredient" at bounding box center [468, 333] width 94 height 22
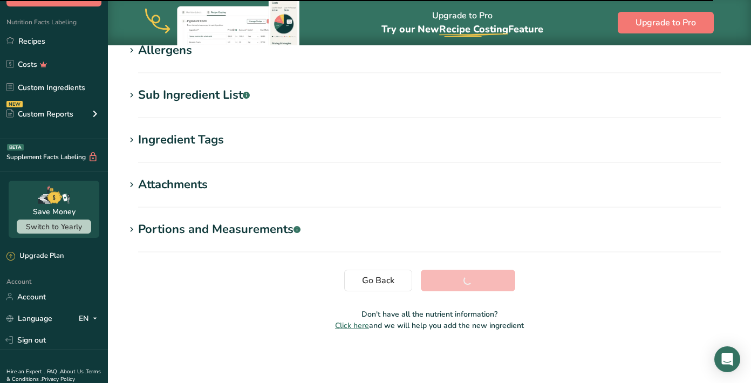
scroll to position [196, 0]
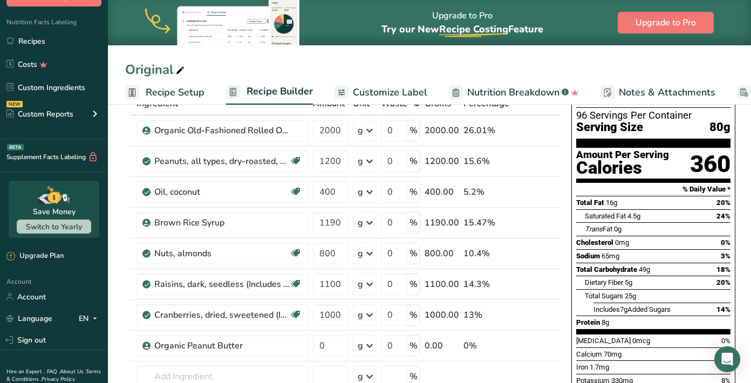
scroll to position [70, 0]
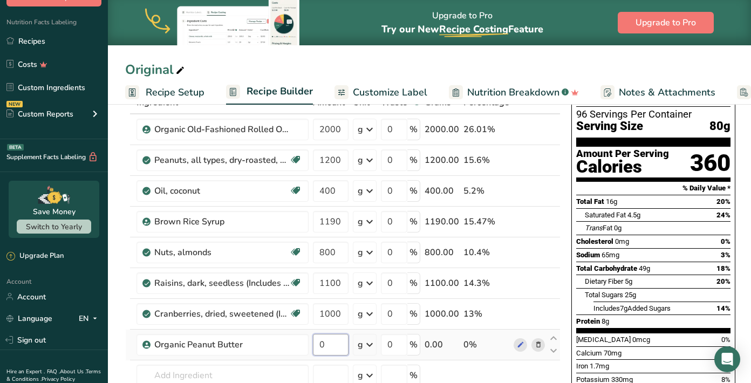
click at [333, 347] on input "0" at bounding box center [331, 345] width 36 height 22
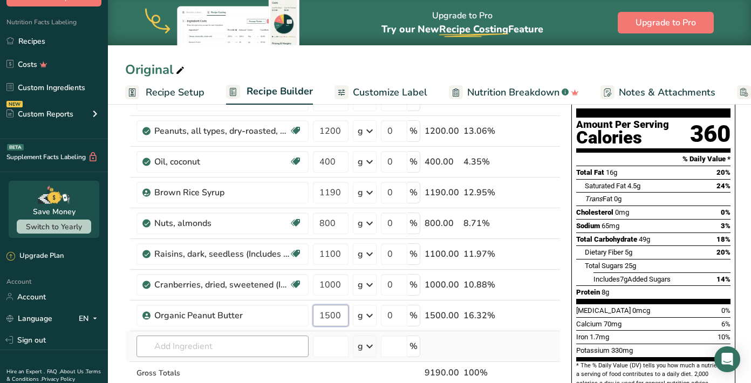
scroll to position [100, 0]
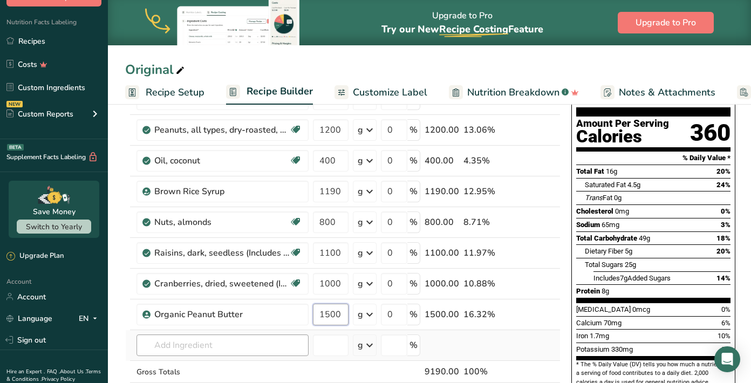
type input "1500"
click at [263, 345] on div "Ingredient * Amount * Unit * Waste * .a-a{fill:#347362;}.b-a{fill:#fff;} Grams …" at bounding box center [342, 244] width 435 height 367
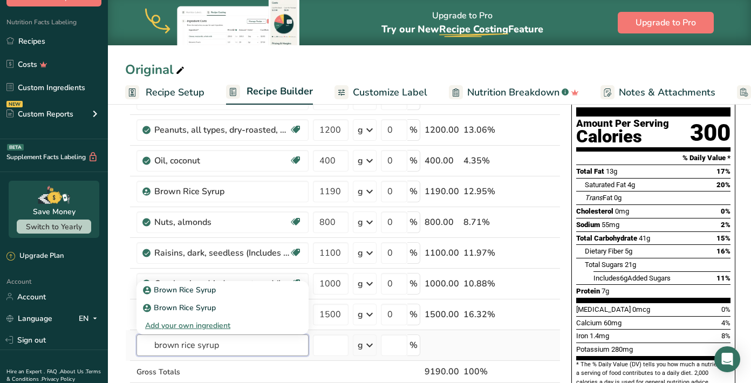
type input "brown rice syrup"
click at [219, 327] on div "Add your own ingredient" at bounding box center [222, 325] width 155 height 11
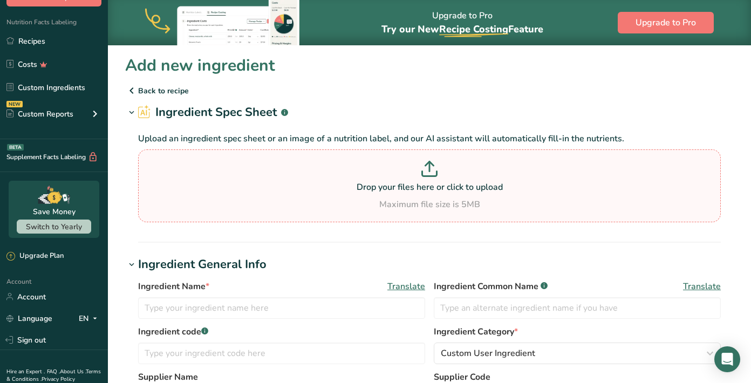
click at [427, 204] on div "Maximum file size is 5MB" at bounding box center [429, 204] width 577 height 13
click at [427, 204] on input "Drop your files here or click to upload Maximum file size is 5MB" at bounding box center [429, 185] width 582 height 73
type input "C:\fakepath\Bulk Brown Rice Syrup - Wholesale Pricing – Bakers Authority.pdf"
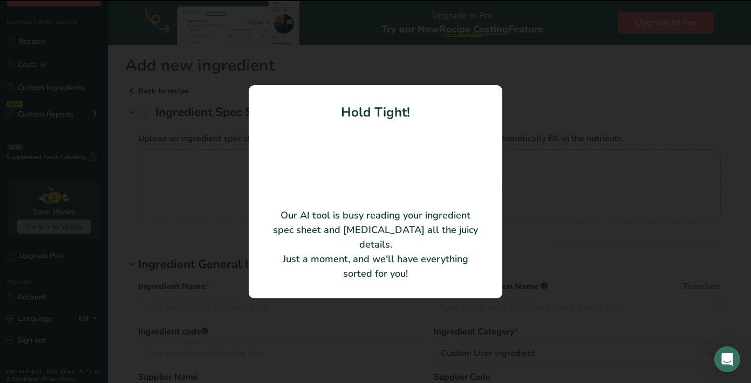
type input "Brown Rice Syrup"
type input "D-4596"
type input "Bakers Authority"
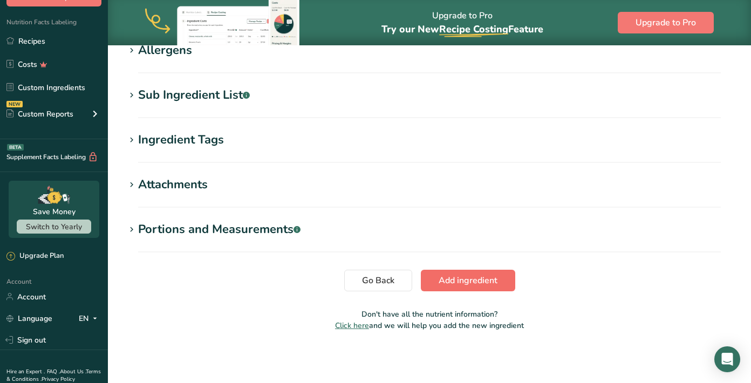
click at [479, 282] on span "Add ingredient" at bounding box center [467, 280] width 59 height 13
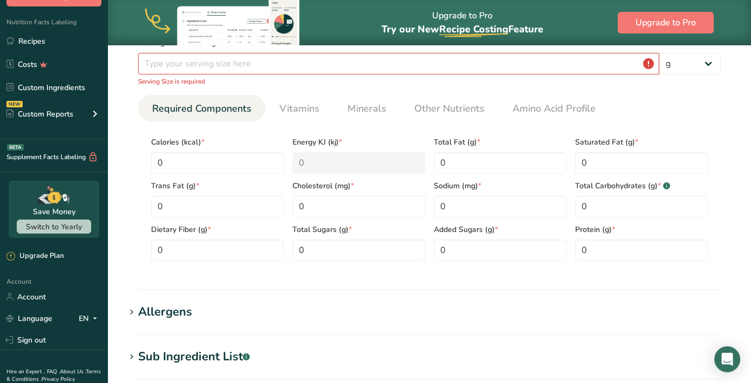
scroll to position [419, 0]
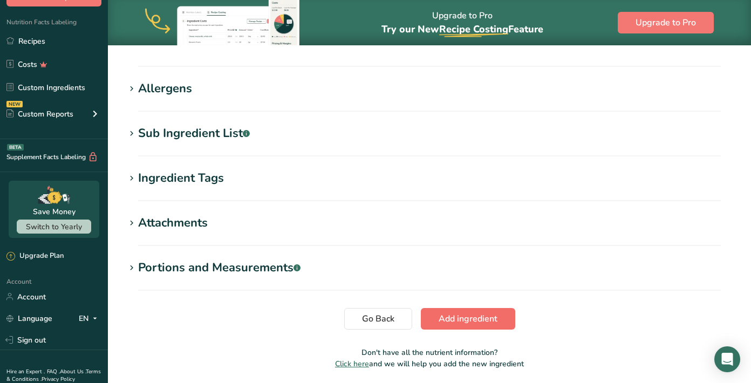
click at [478, 318] on span "Add ingredient" at bounding box center [467, 318] width 59 height 13
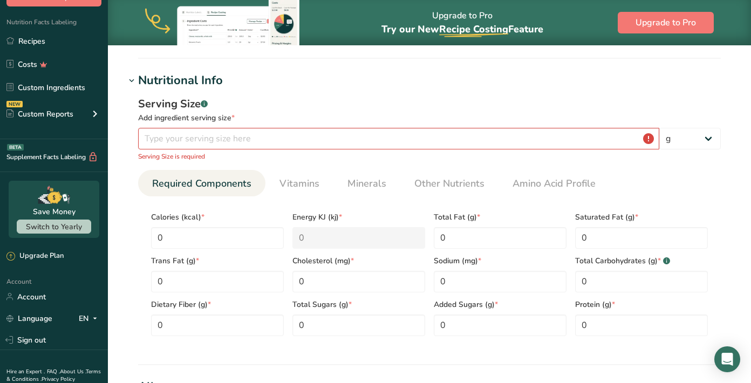
scroll to position [116, 0]
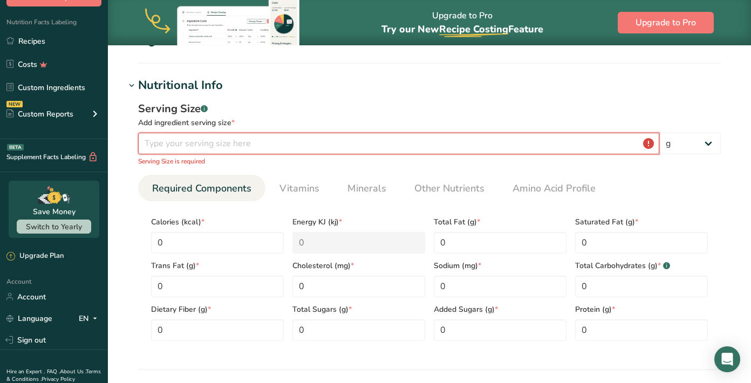
click at [252, 148] on input "number" at bounding box center [398, 144] width 521 height 22
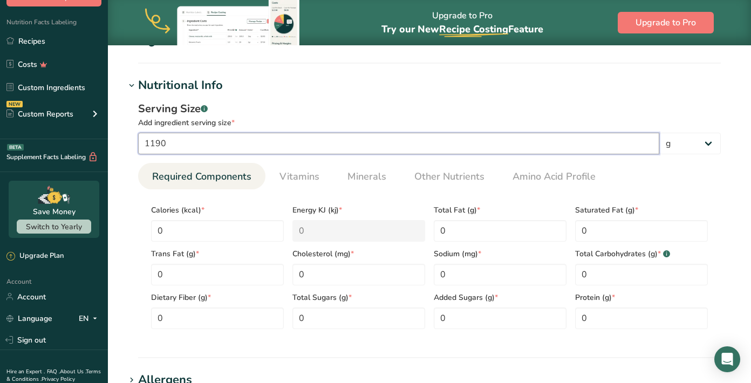
type input "1190"
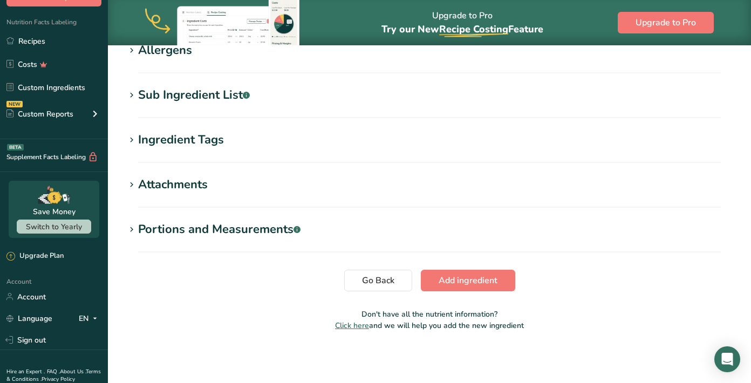
scroll to position [446, 0]
click at [443, 276] on span "Add ingredient" at bounding box center [467, 280] width 59 height 13
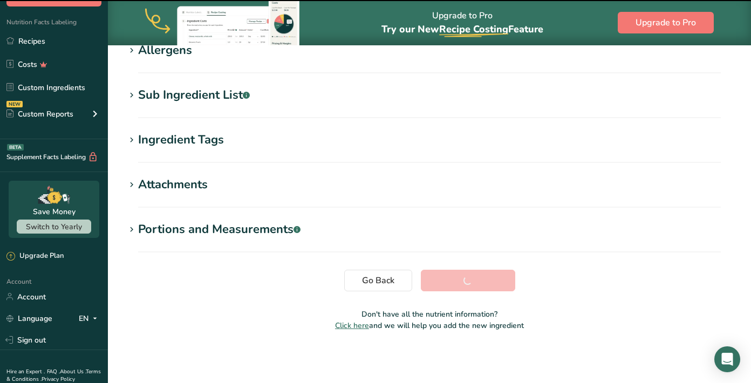
scroll to position [196, 0]
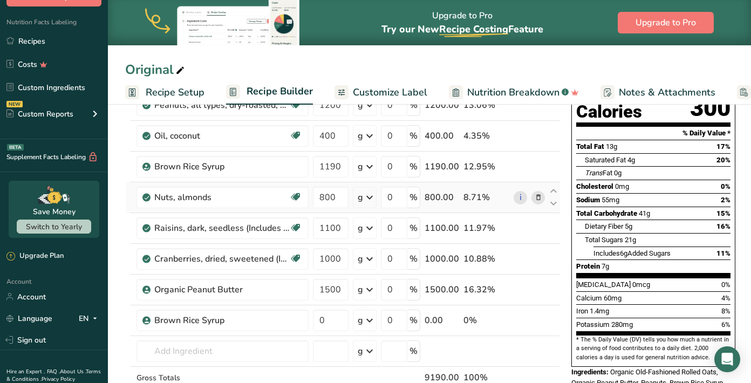
scroll to position [126, 0]
click at [328, 318] on input "0" at bounding box center [331, 320] width 36 height 22
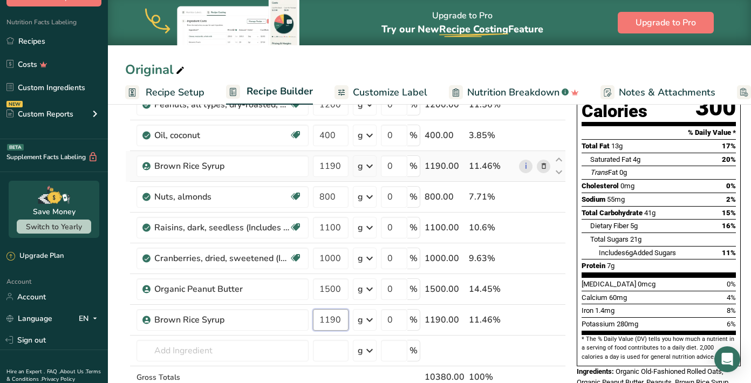
type input "1190"
click at [542, 165] on div "Ingredient * Amount * Unit * Waste * .a-a{fill:#347362;}.b-a{fill:#fff;} Grams …" at bounding box center [345, 235] width 441 height 398
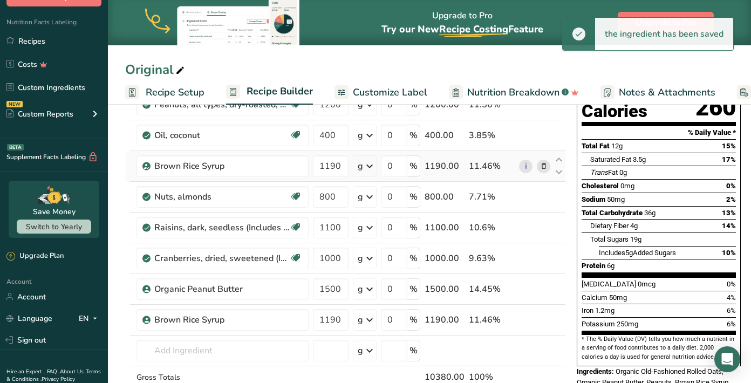
click at [542, 165] on icon at bounding box center [544, 166] width 8 height 11
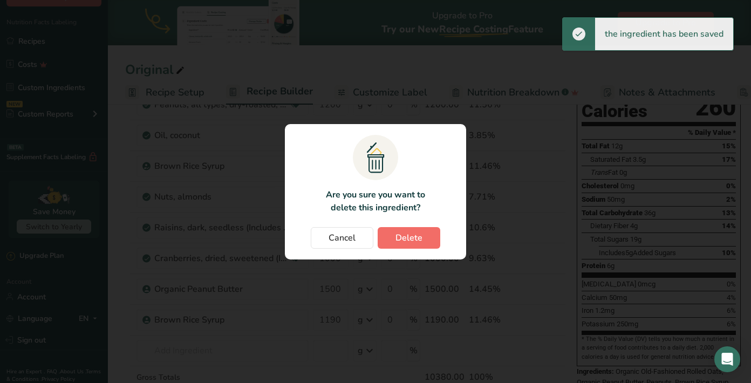
click at [432, 239] on button "Delete" at bounding box center [408, 238] width 63 height 22
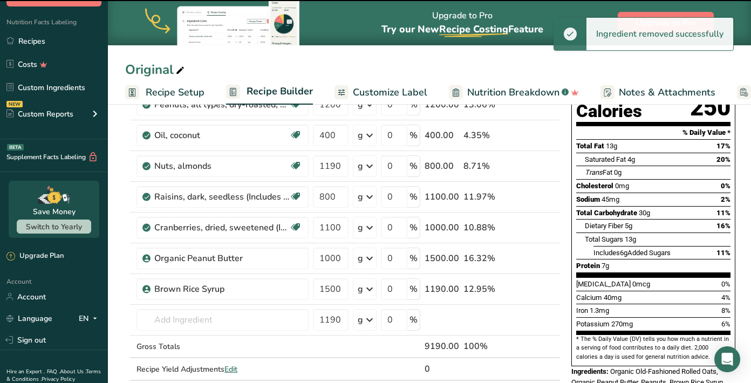
type input "800"
type input "1100"
type input "1000"
type input "1500"
type input "1190"
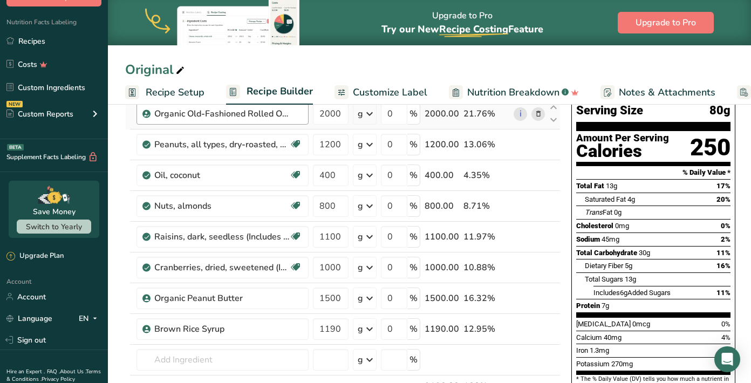
scroll to position [88, 0]
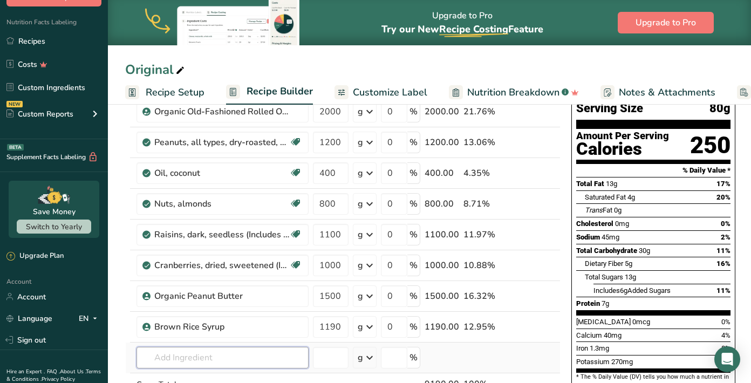
click at [194, 354] on input "text" at bounding box center [222, 358] width 172 height 22
type input "d"
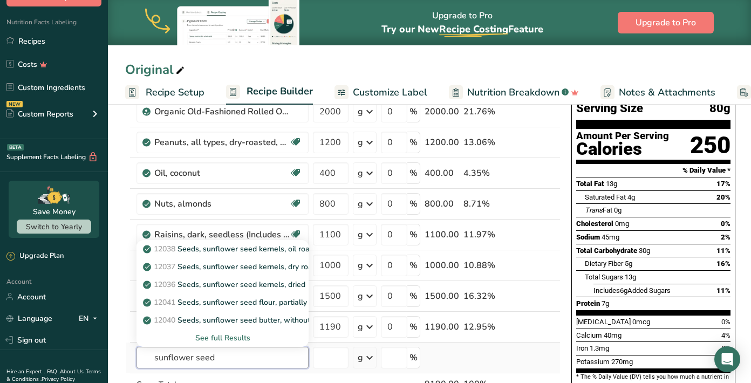
type input "sunflower seed"
click at [221, 339] on div "See full Results" at bounding box center [222, 337] width 155 height 11
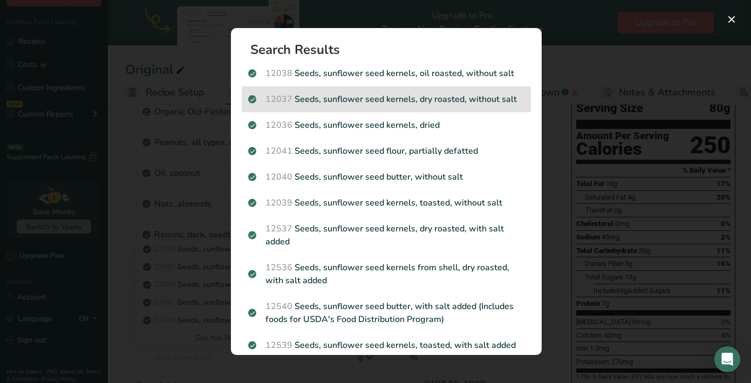
click at [416, 101] on p "12037 Seeds, sunflower seed kernels, dry roasted, without salt" at bounding box center [386, 99] width 276 height 13
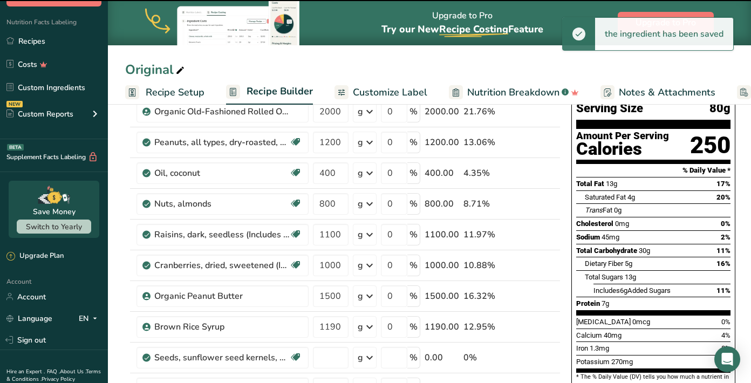
type input "0"
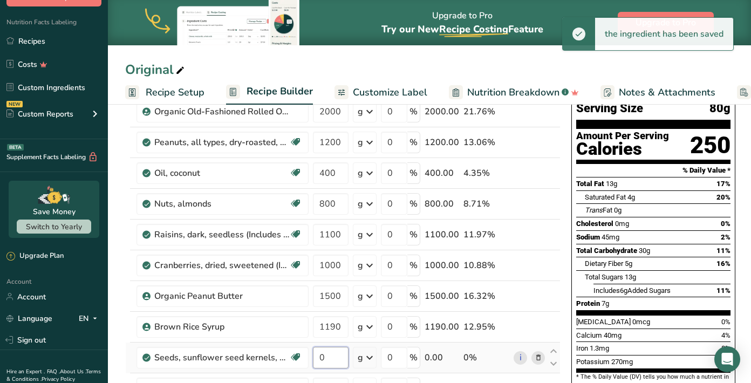
click at [332, 359] on input "0" at bounding box center [331, 358] width 36 height 22
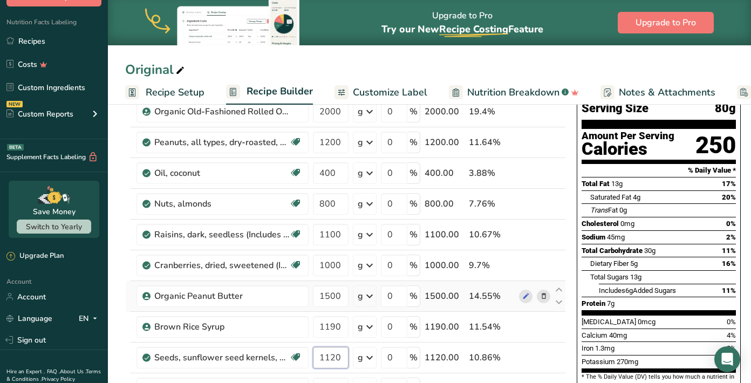
type input "1120"
click at [128, 292] on div "Ingredient * Amount * Unit * Waste * .a-a{fill:#347362;}.b-a{fill:#fff;} Grams …" at bounding box center [345, 272] width 441 height 398
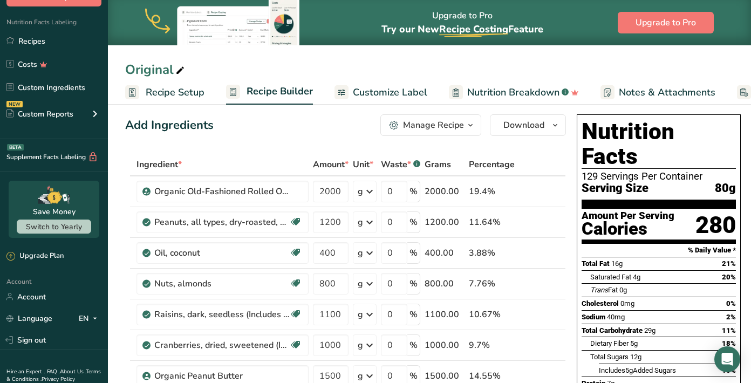
scroll to position [8, 0]
click at [178, 94] on span "Recipe Setup" at bounding box center [175, 92] width 59 height 15
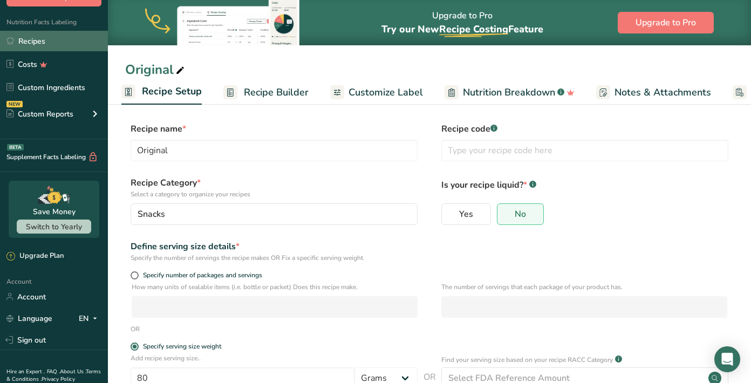
click at [26, 40] on link "Recipes" at bounding box center [54, 41] width 108 height 20
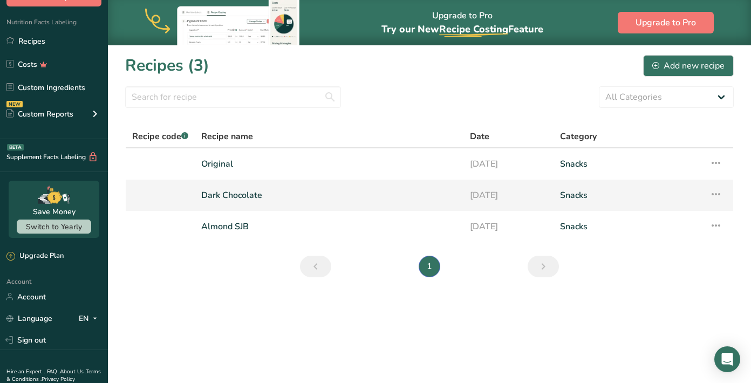
click at [376, 194] on link "Dark Chocolate" at bounding box center [329, 195] width 256 height 23
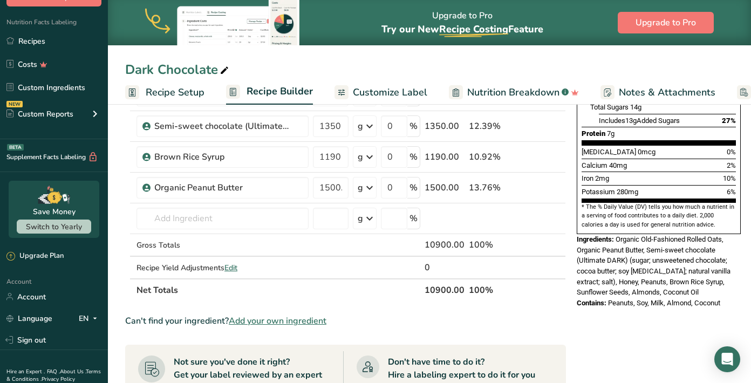
scroll to position [240, 0]
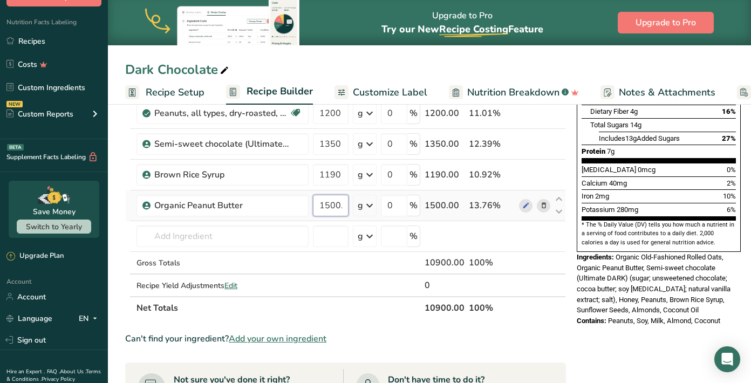
click at [328, 205] on input "1500.000015" at bounding box center [331, 206] width 36 height 22
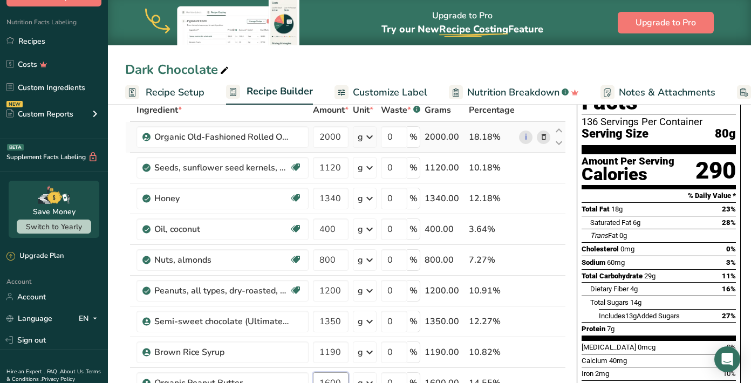
scroll to position [61, 0]
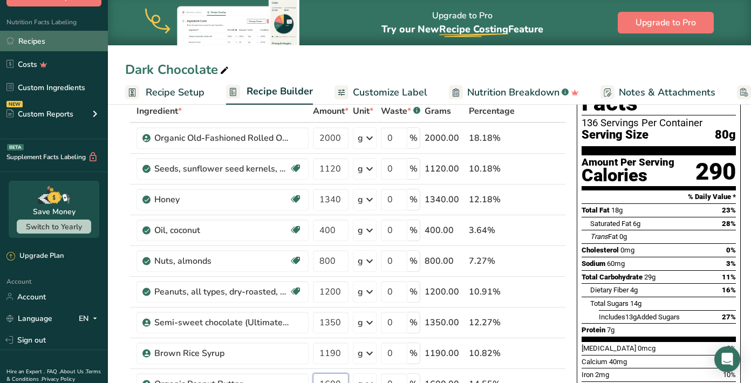
type input "1600.000015"
click at [40, 43] on link "Recipes" at bounding box center [54, 41] width 108 height 20
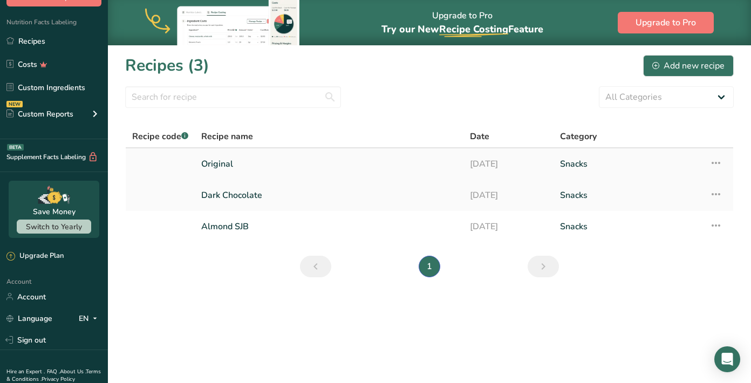
click at [382, 164] on link "Original" at bounding box center [329, 164] width 256 height 23
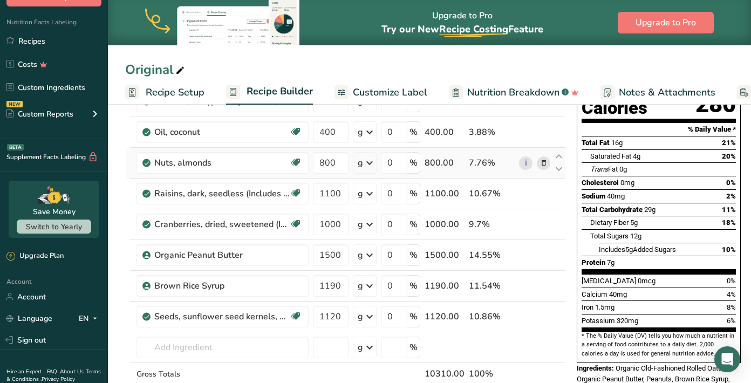
scroll to position [130, 0]
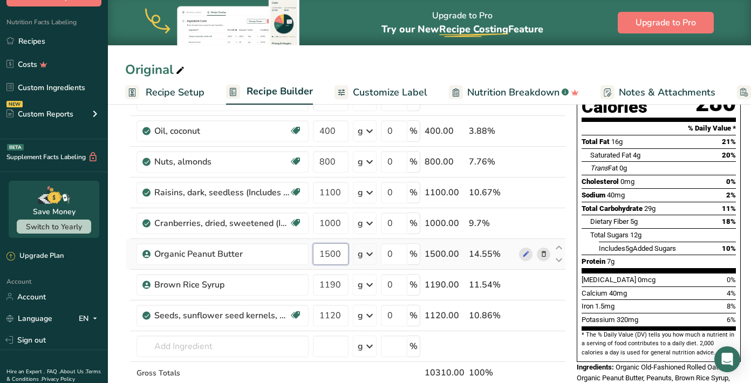
click at [329, 251] on input "1500" at bounding box center [331, 254] width 36 height 22
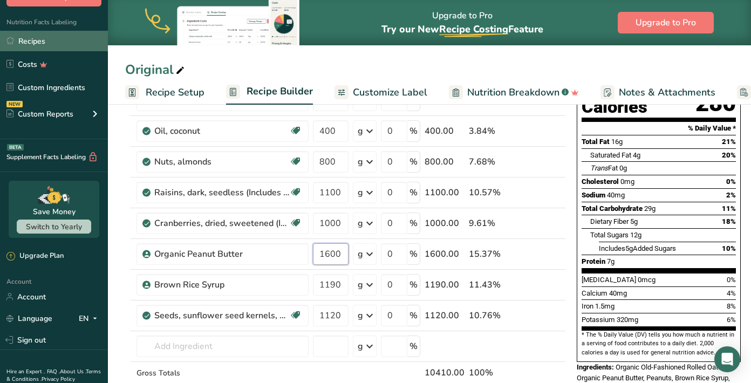
type input "1600"
click at [27, 45] on link "Recipes" at bounding box center [54, 41] width 108 height 20
